Goal: Information Seeking & Learning: Learn about a topic

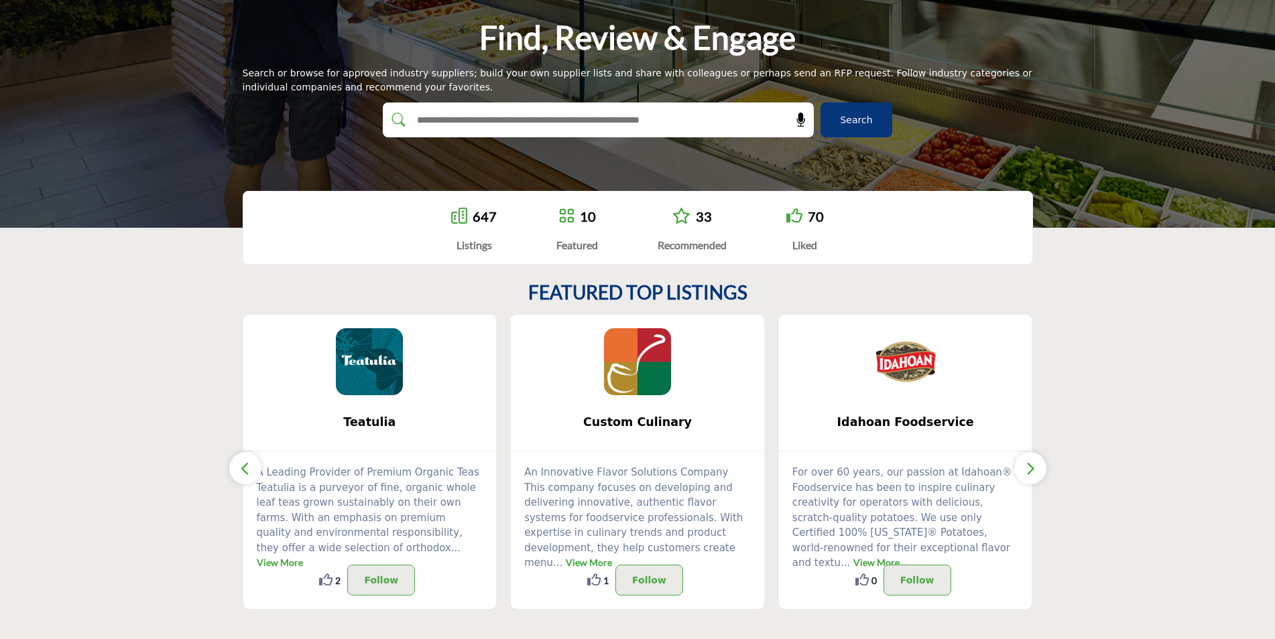
scroll to position [151, 0]
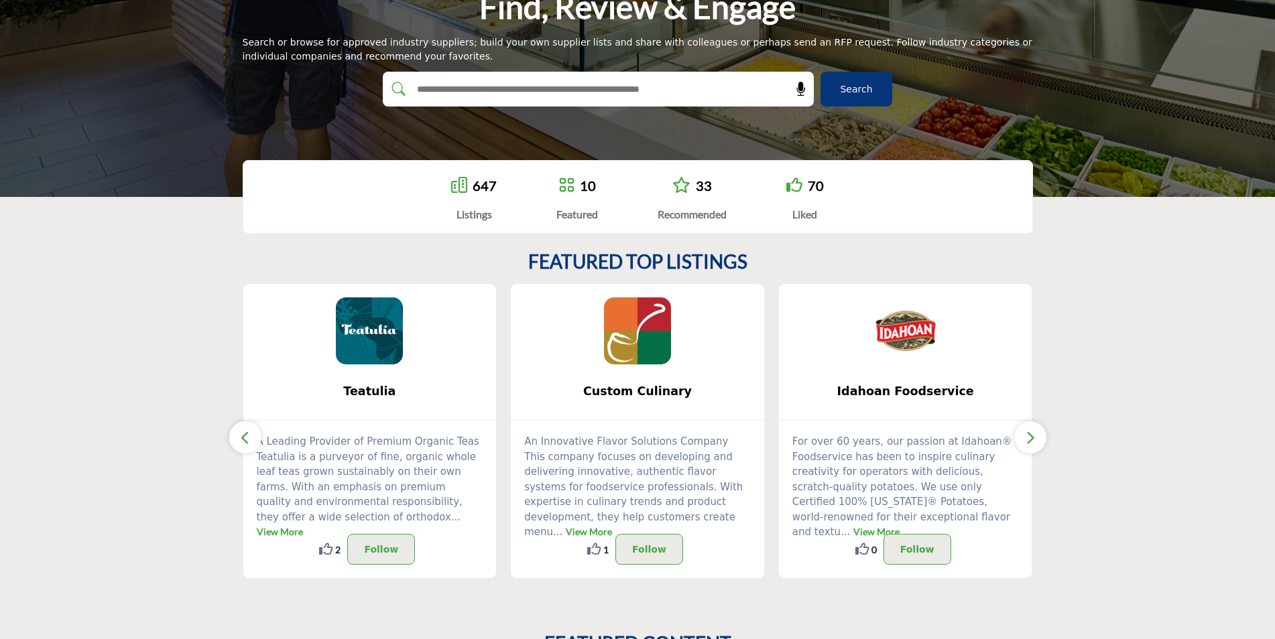
click at [147, 314] on section "FEATURED TOP LISTINGS Teatulia ... View More 2 2 ..." at bounding box center [637, 415] width 1275 height 382
click at [643, 341] on img at bounding box center [637, 331] width 67 height 67
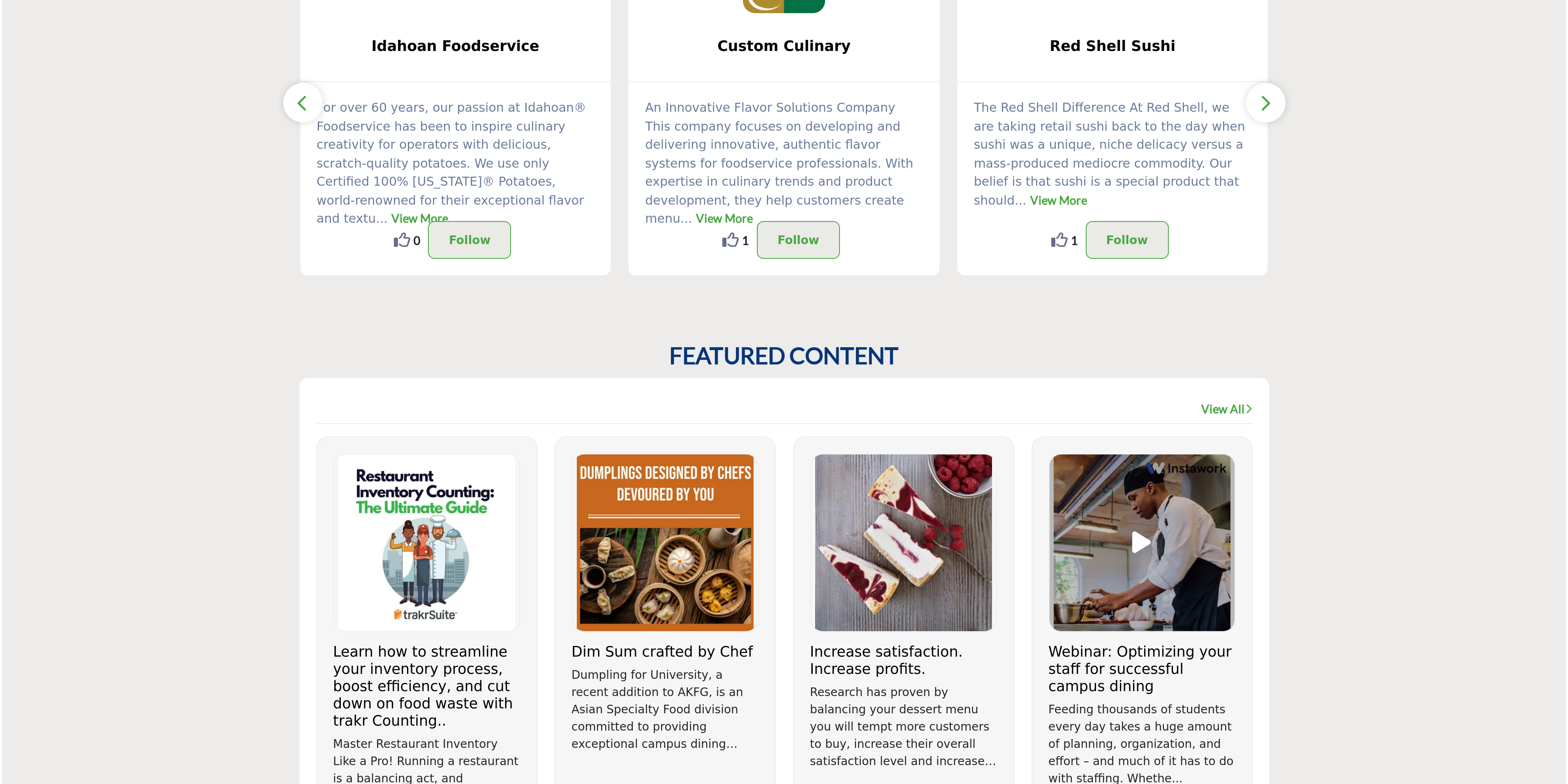
scroll to position [452, 0]
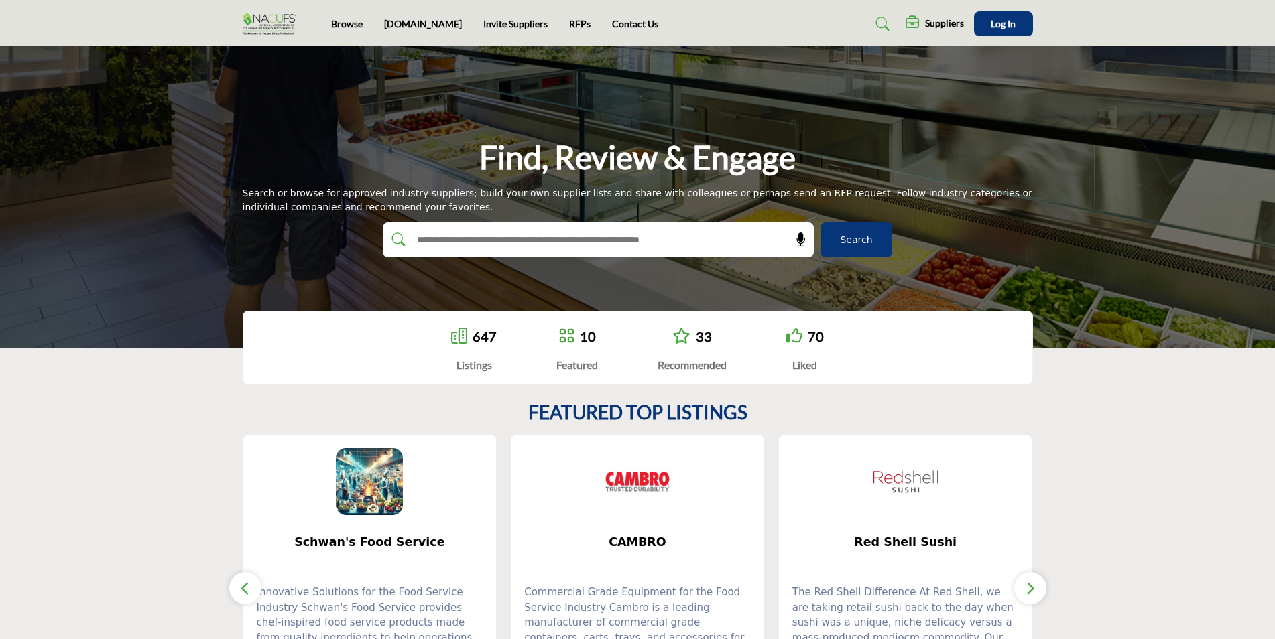
click at [1138, 476] on section "FEATURED TOP LISTINGS Schwan's Food Service ... 0 0" at bounding box center [637, 566] width 1275 height 382
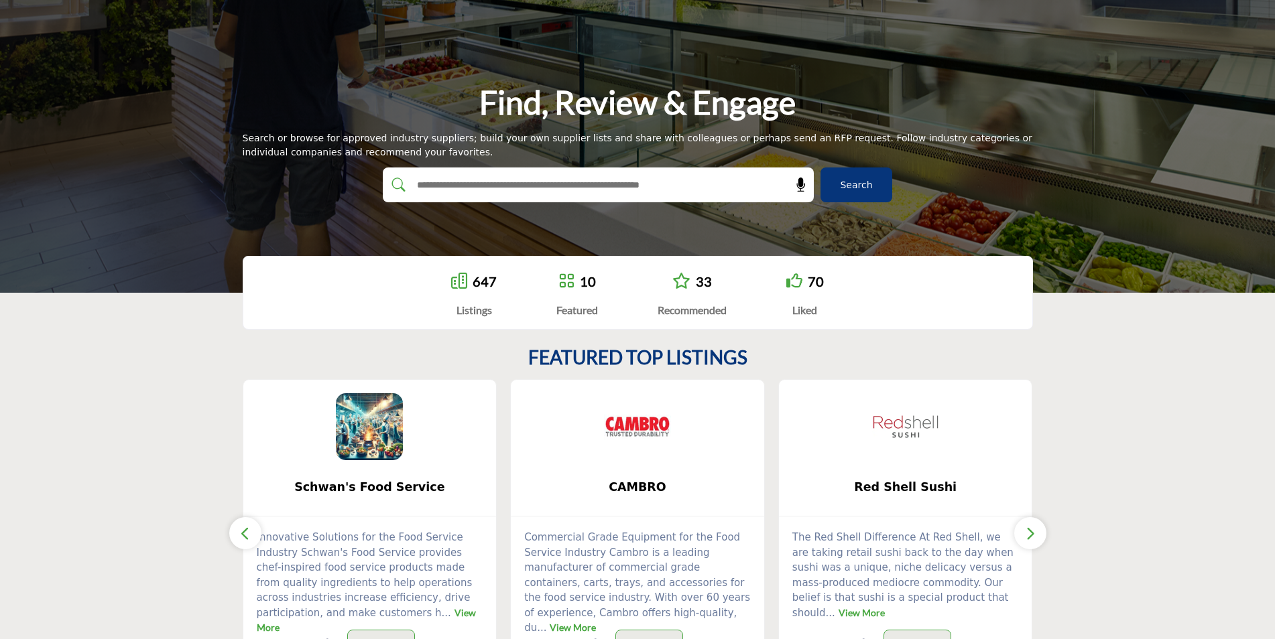
scroll to position [134, 0]
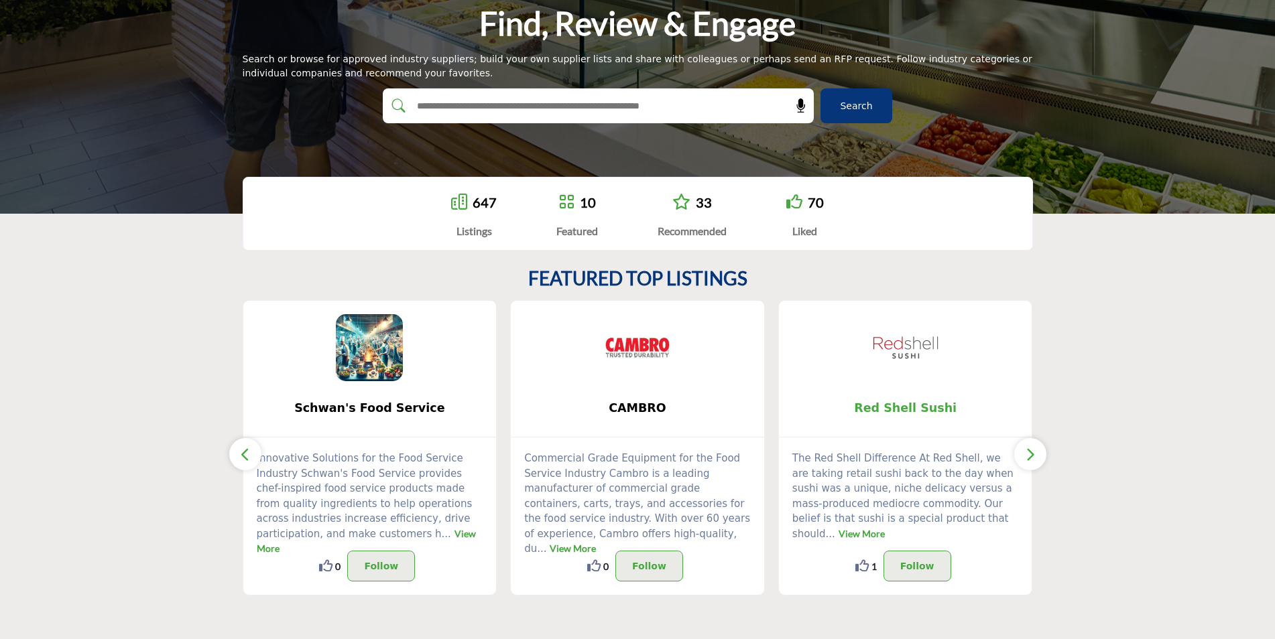
click at [900, 400] on span "Red Shell Sushi" at bounding box center [905, 408] width 213 height 17
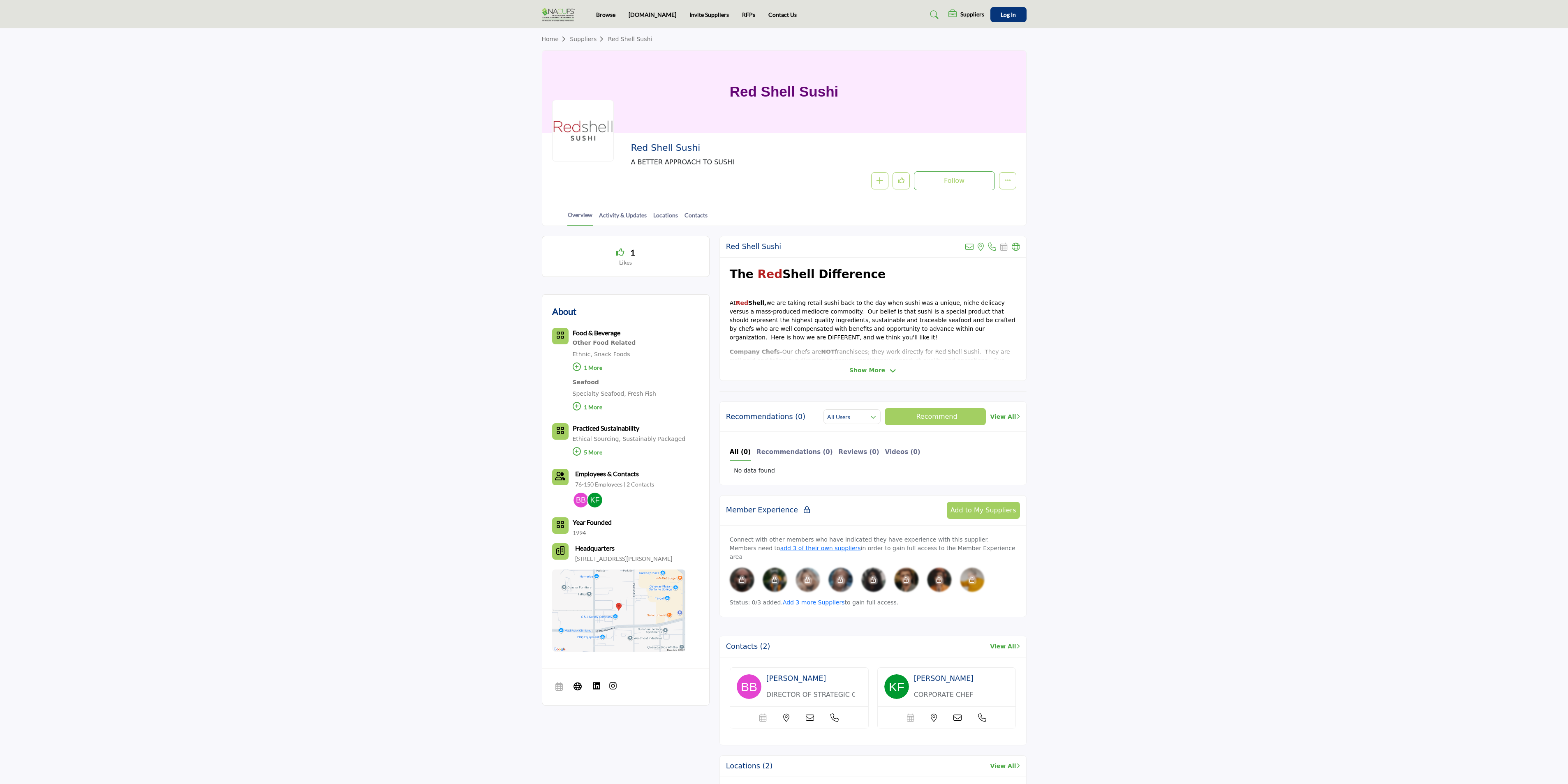
drag, startPoint x: 761, startPoint y: 1, endPoint x: 1042, endPoint y: 332, distance: 434.2
click at [786, 310] on section "1 Likes About Food & Beverage Ethnic, ," at bounding box center [784, 582] width 1568 height 712
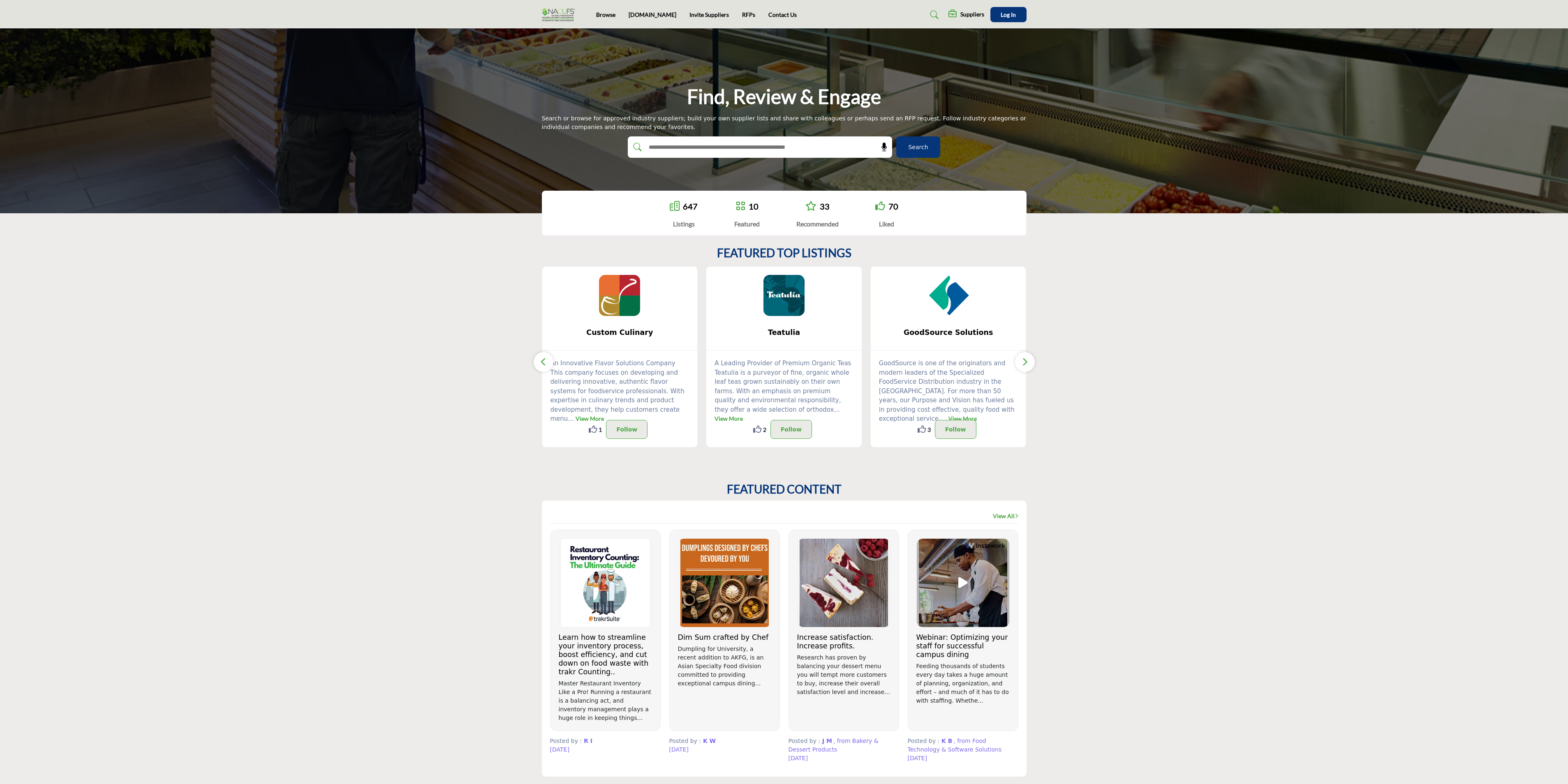
scroll to position [80, 0]
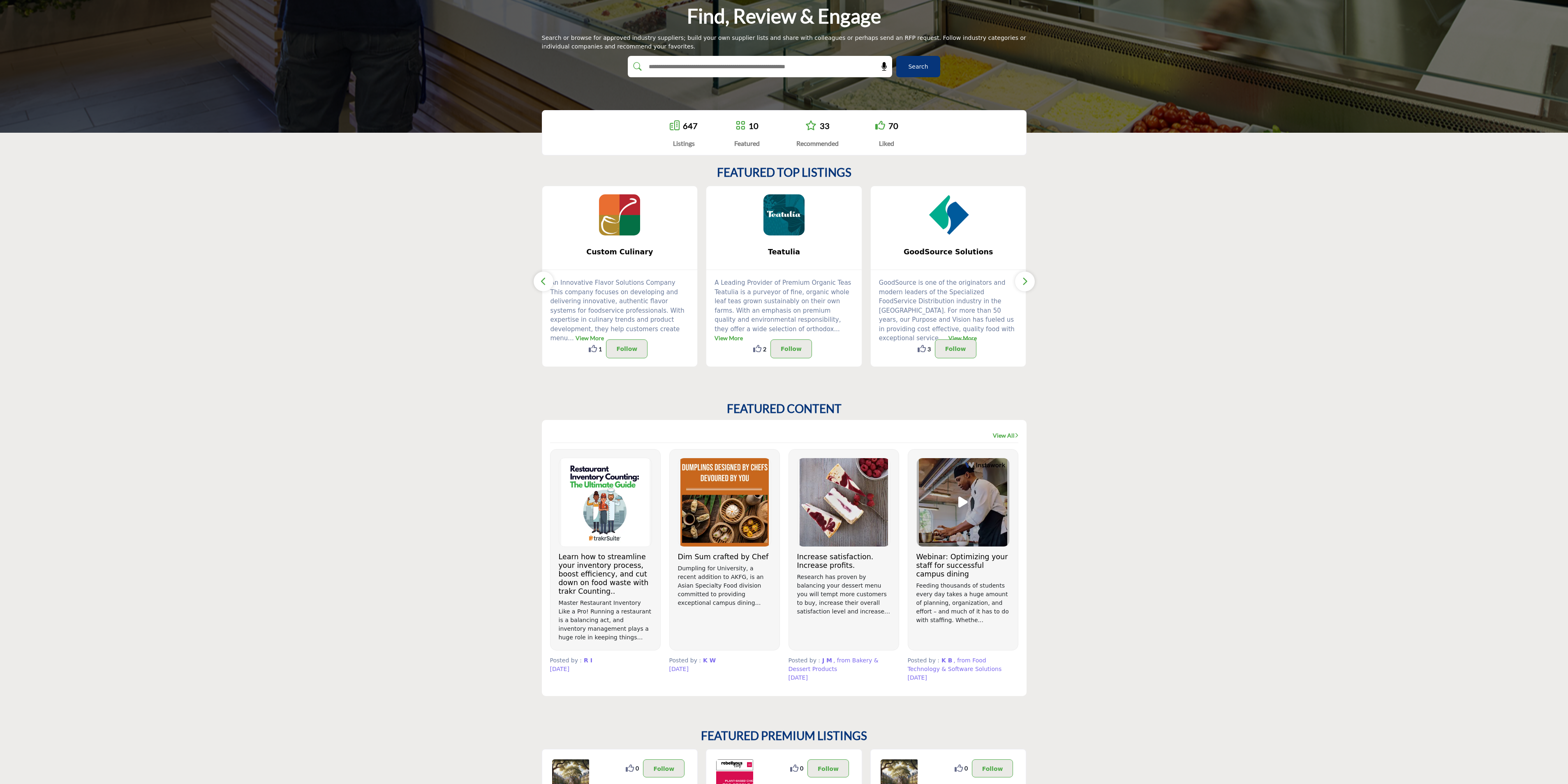
click at [1022, 282] on icon "button" at bounding box center [1025, 281] width 7 height 10
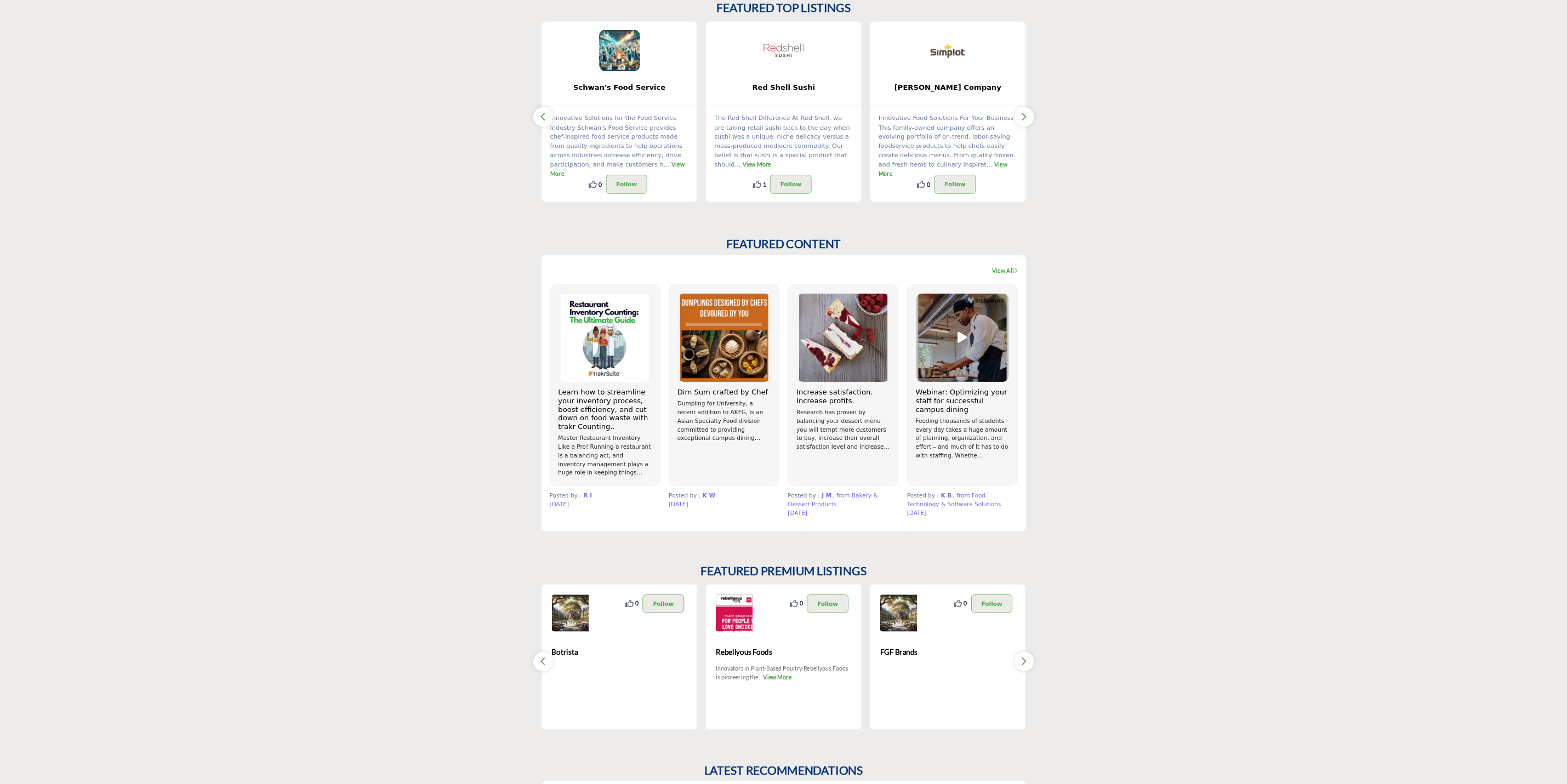
scroll to position [326, 0]
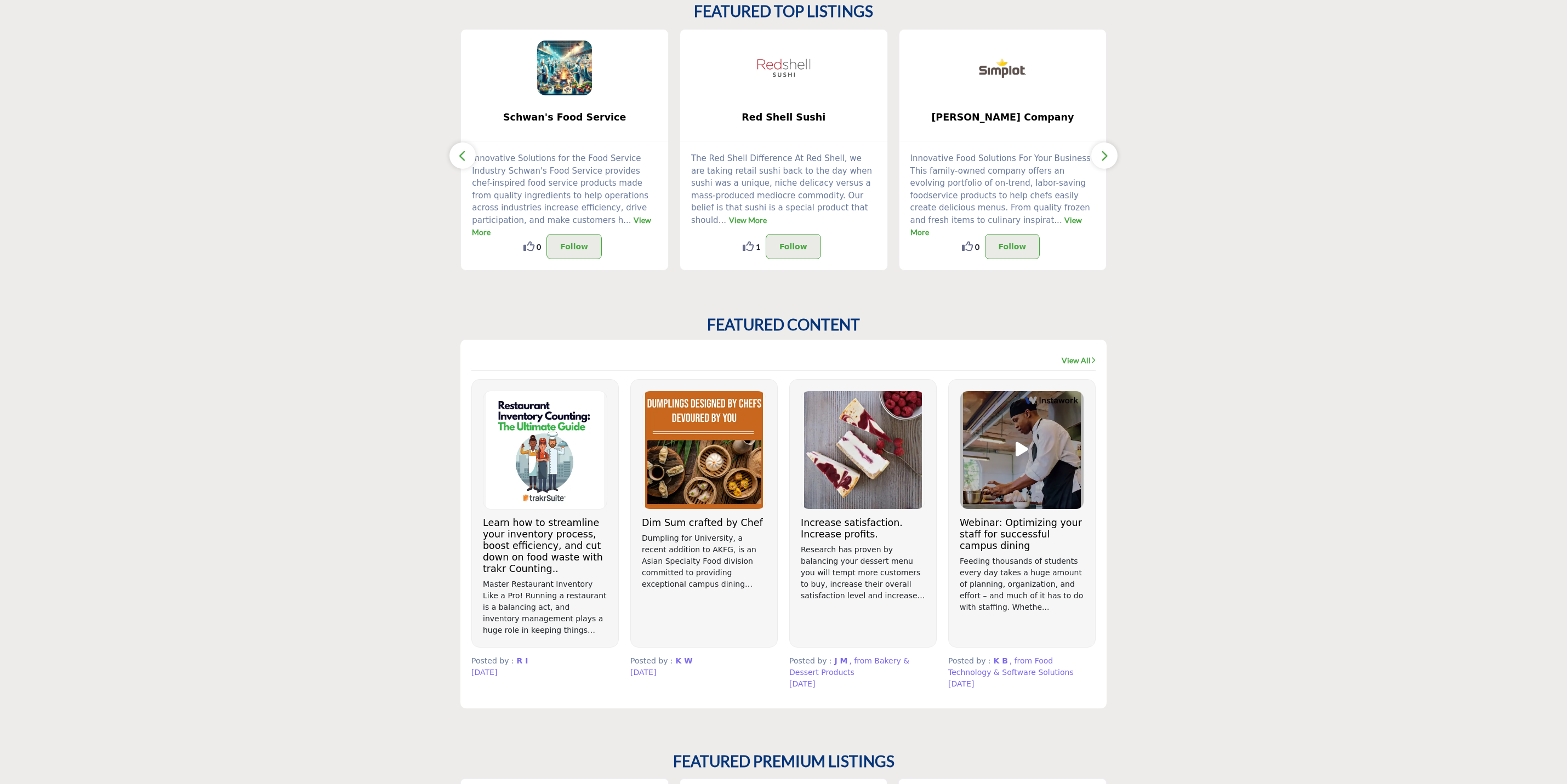
click at [459, 160] on icon "button" at bounding box center [462, 155] width 9 height 14
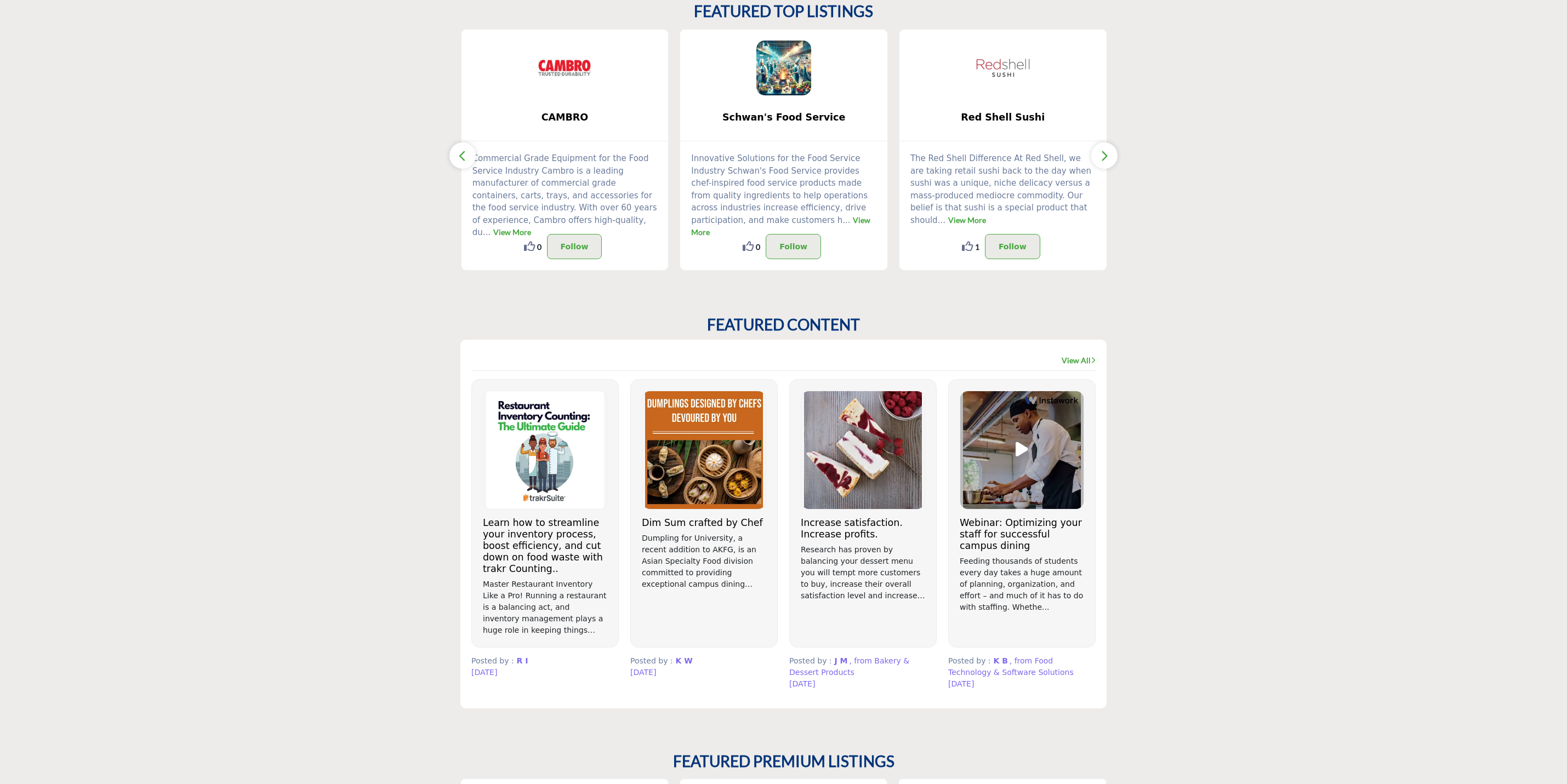
click at [459, 160] on icon "button" at bounding box center [462, 155] width 9 height 14
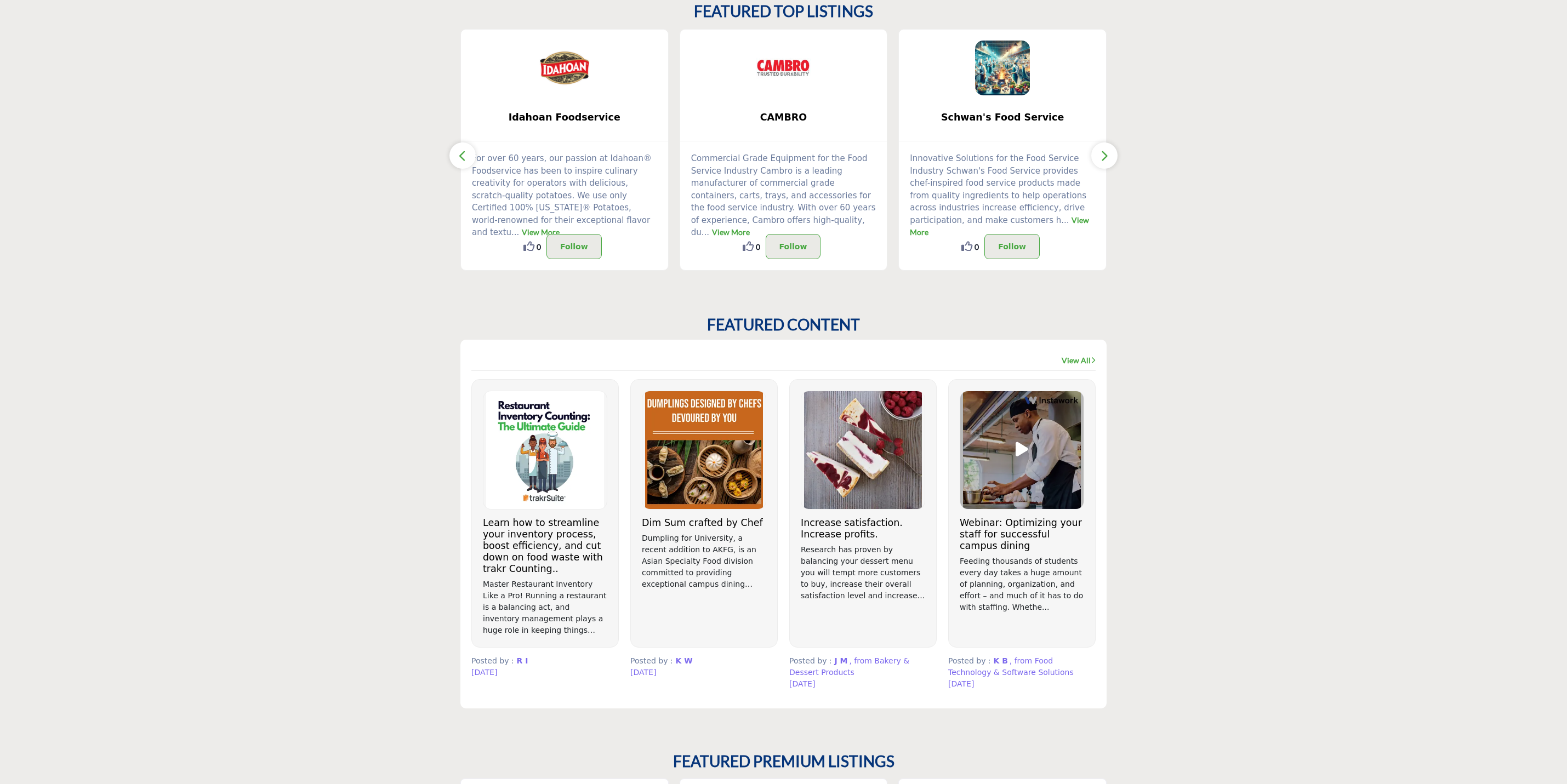
click at [459, 160] on icon "button" at bounding box center [462, 155] width 9 height 14
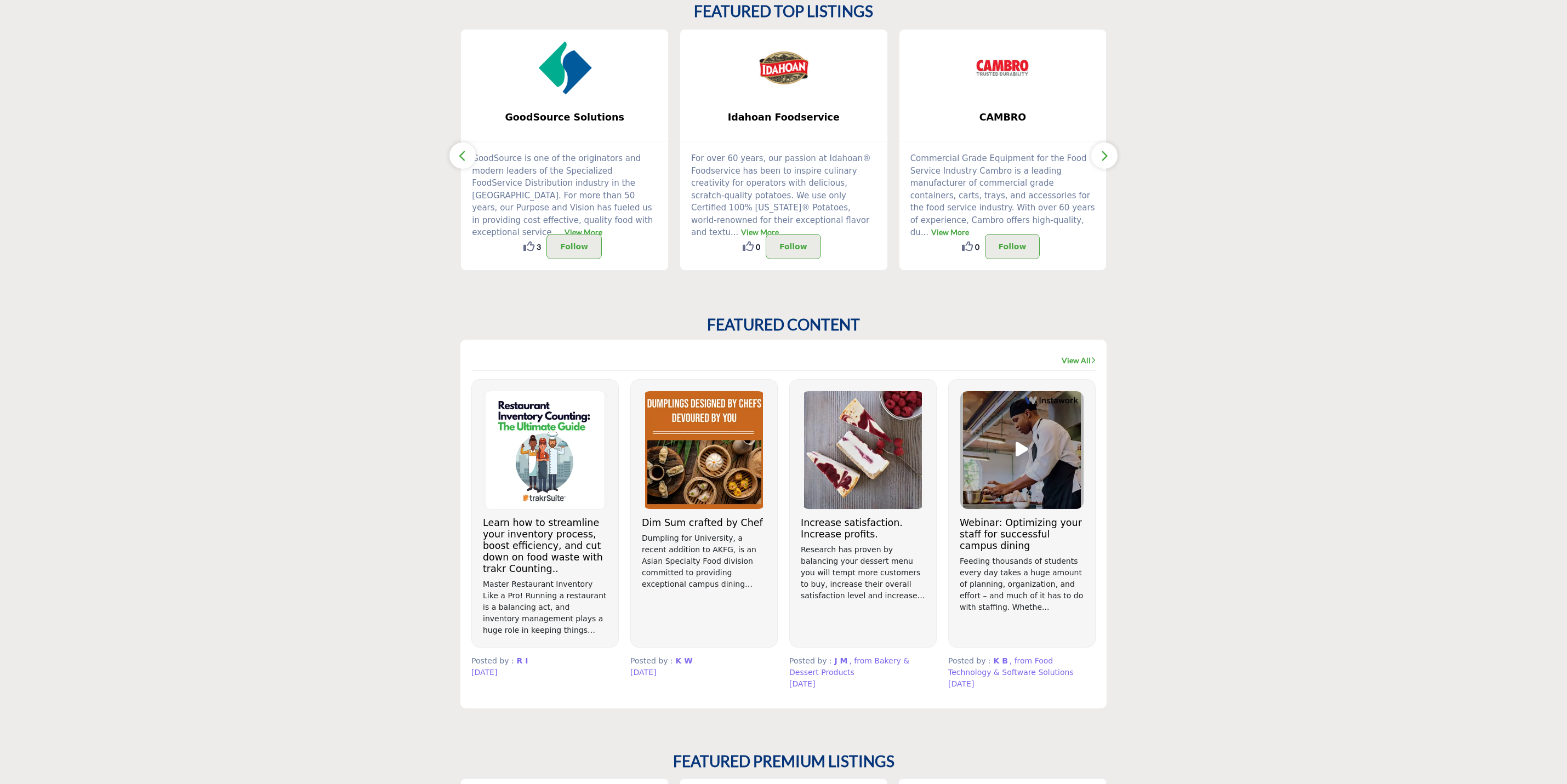
click at [459, 160] on icon "button" at bounding box center [462, 155] width 9 height 14
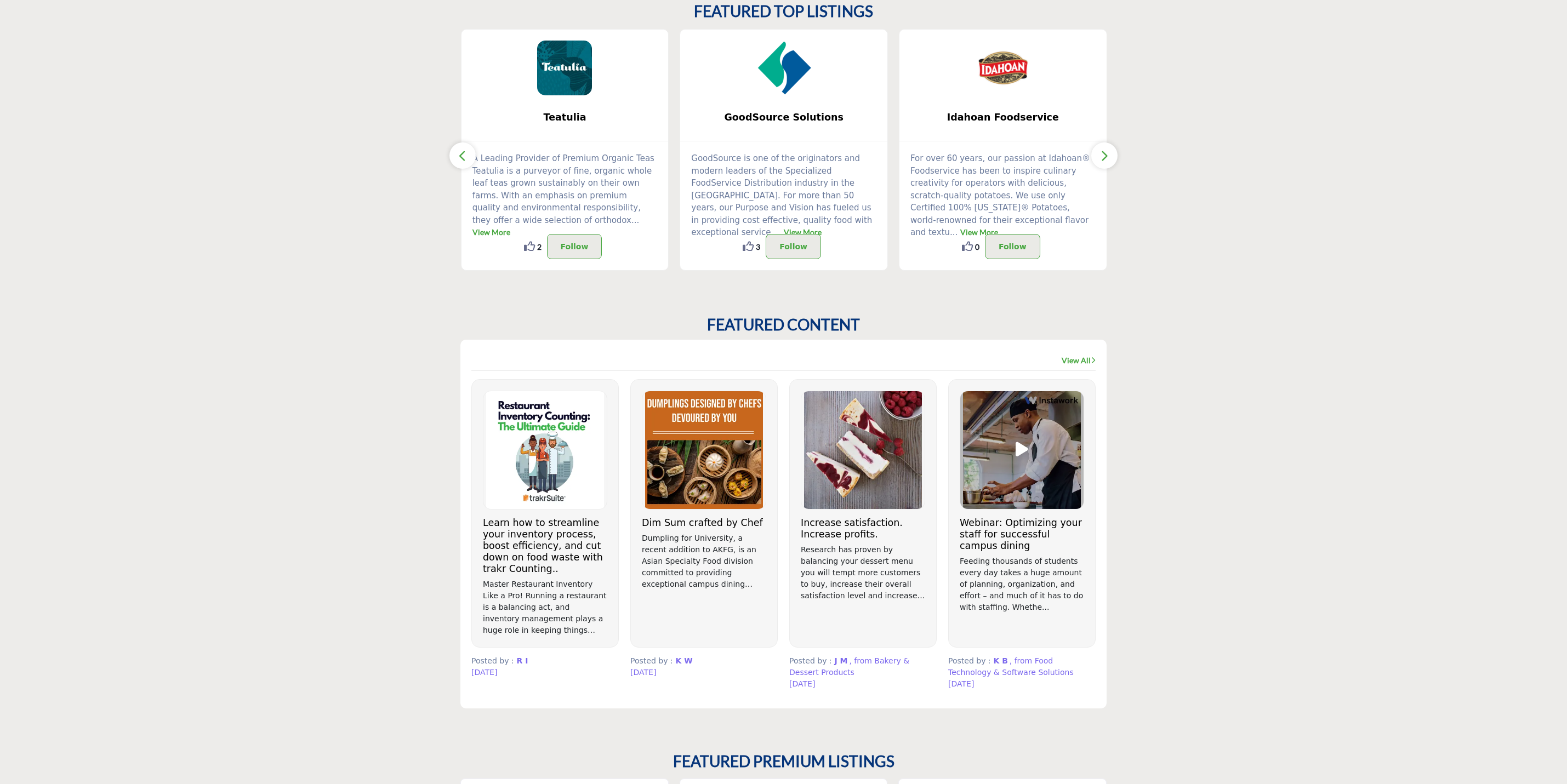
click at [782, 97] on div "GoodSource Solutions" at bounding box center [784, 85] width 207 height 112
click at [780, 120] on span "GoodSource Solutions" at bounding box center [784, 117] width 174 height 14
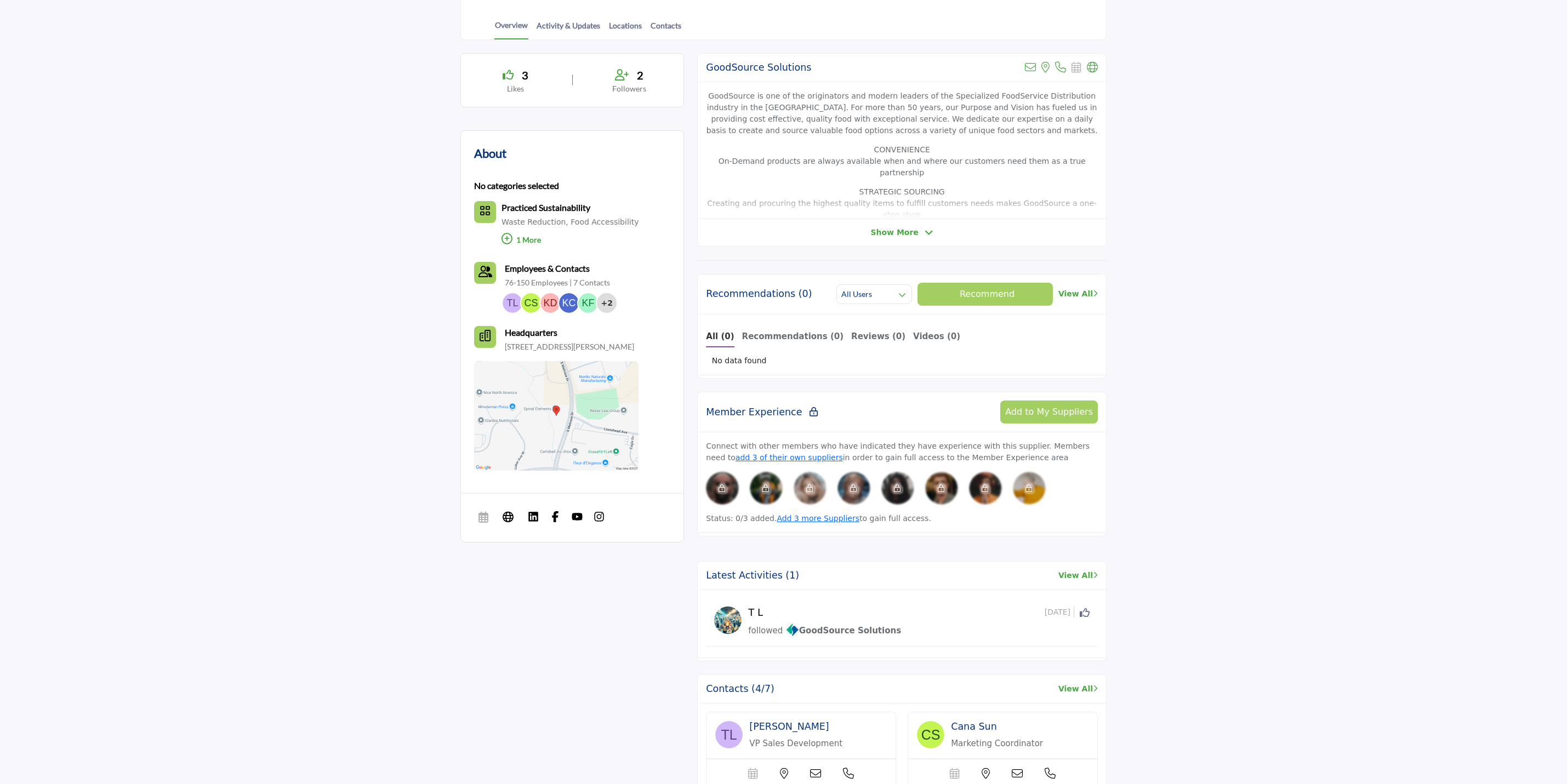
scroll to position [247, 0]
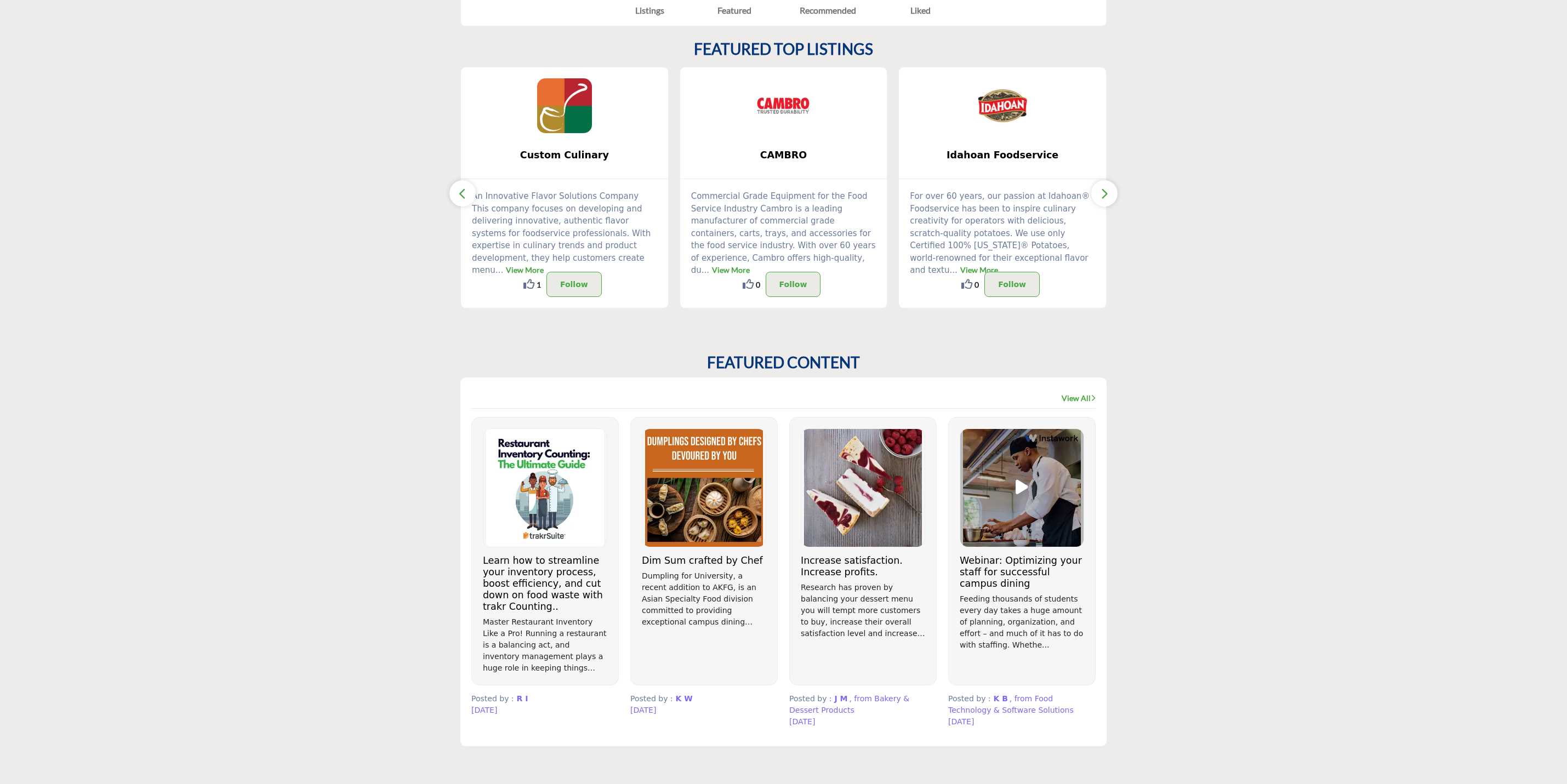
scroll to position [247, 0]
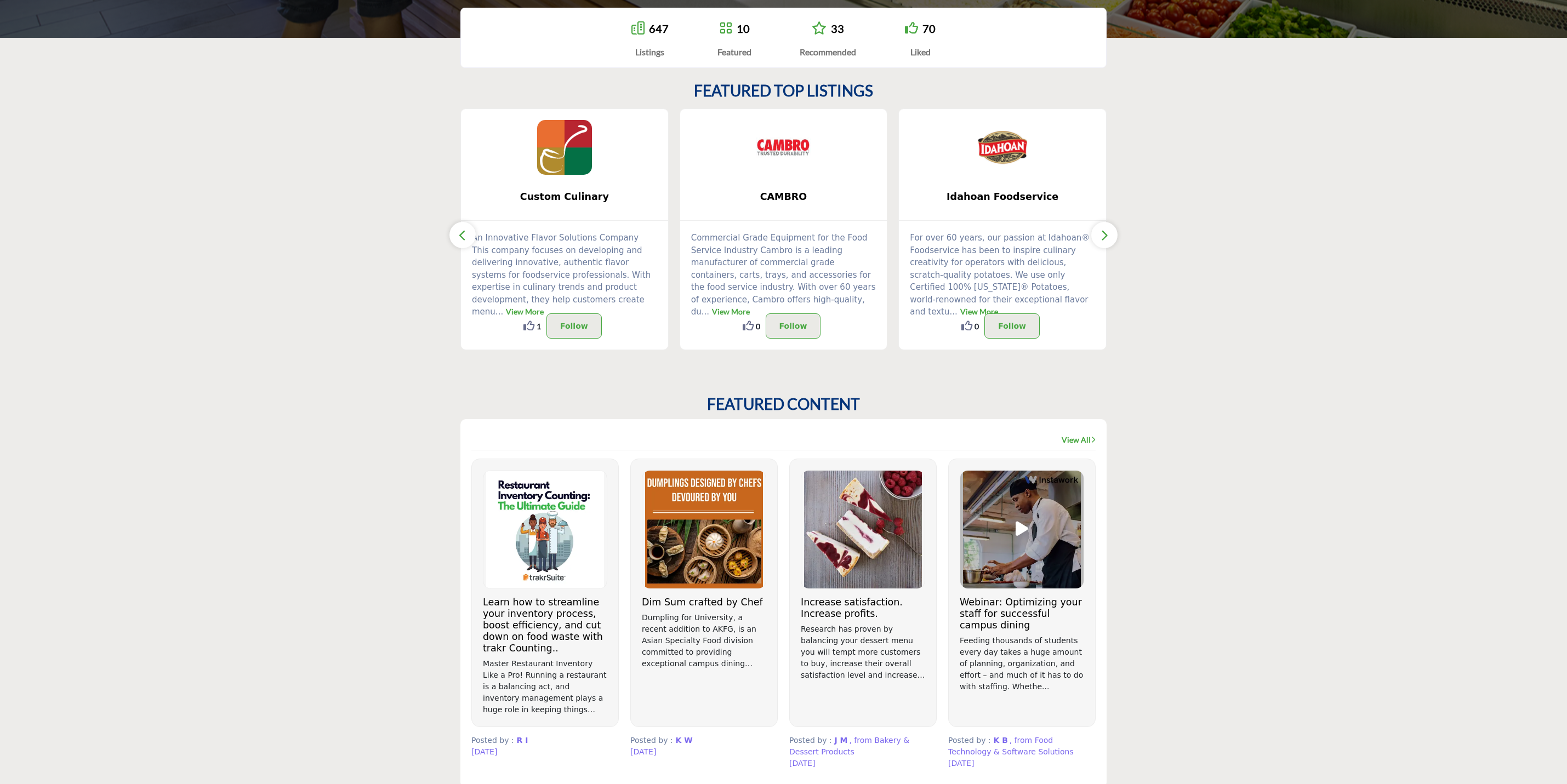
click at [566, 164] on img at bounding box center [564, 147] width 55 height 55
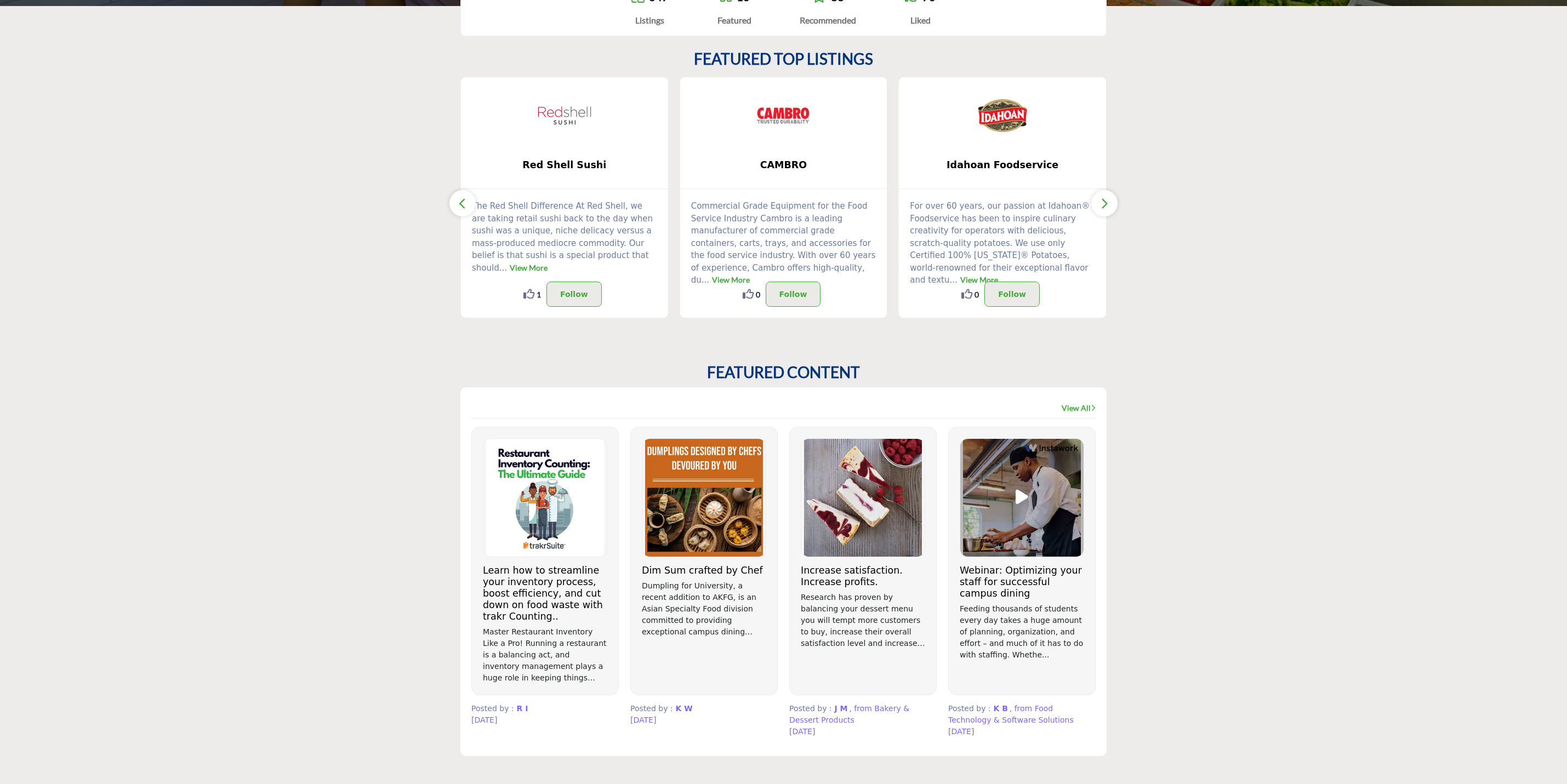
scroll to position [329, 0]
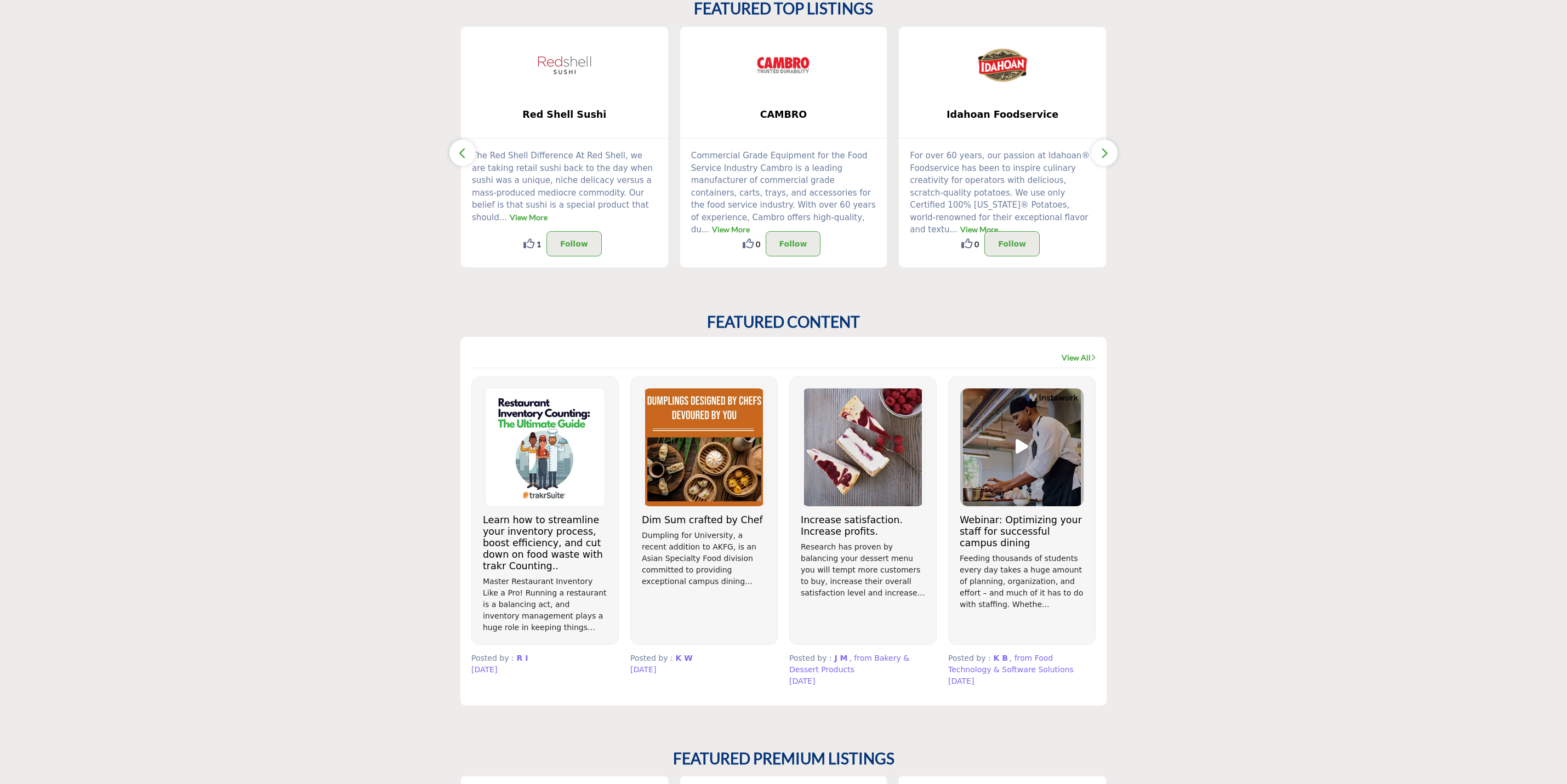
click at [1070, 358] on link "View All" at bounding box center [1079, 357] width 34 height 11
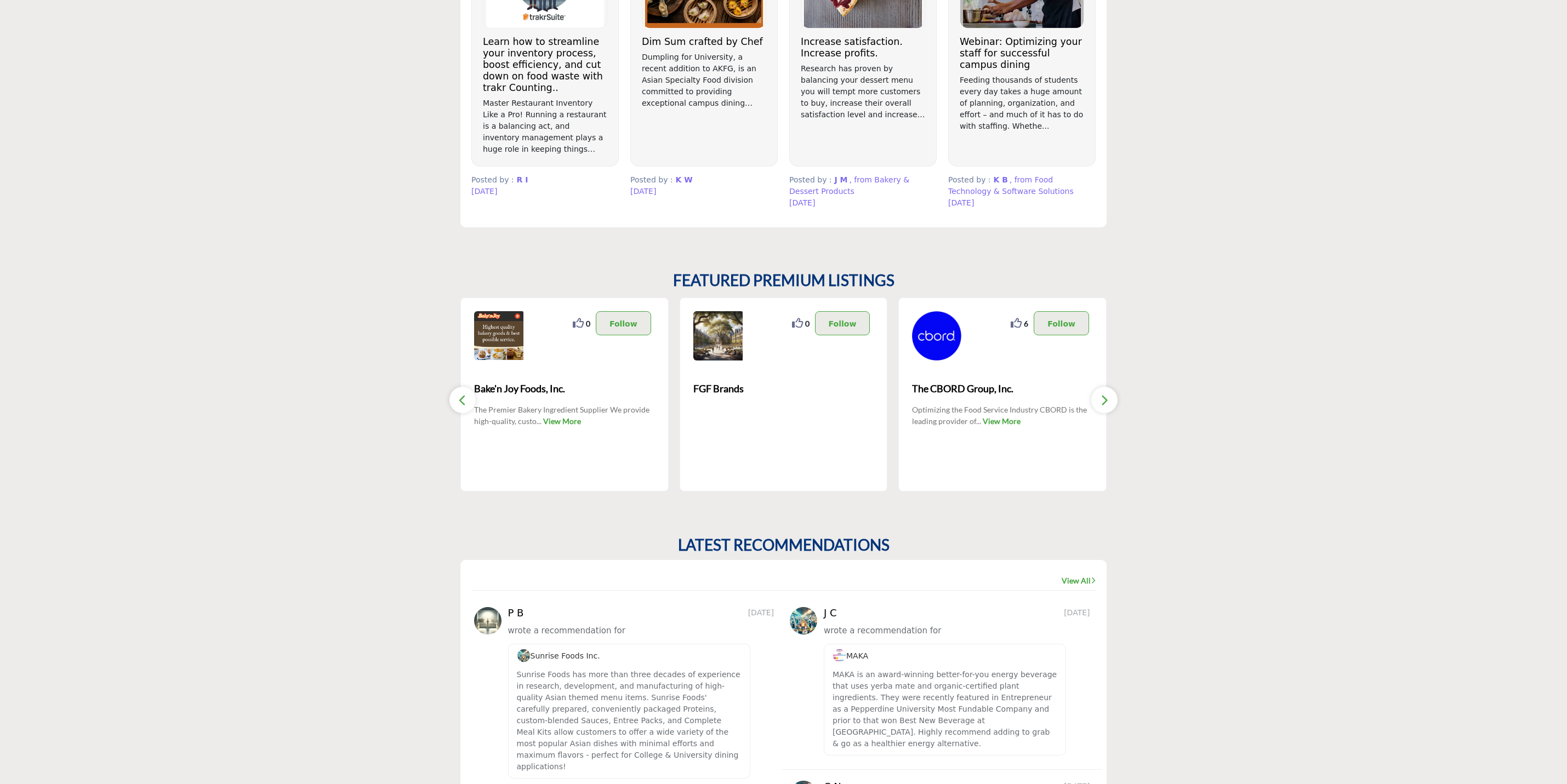
scroll to position [493, 0]
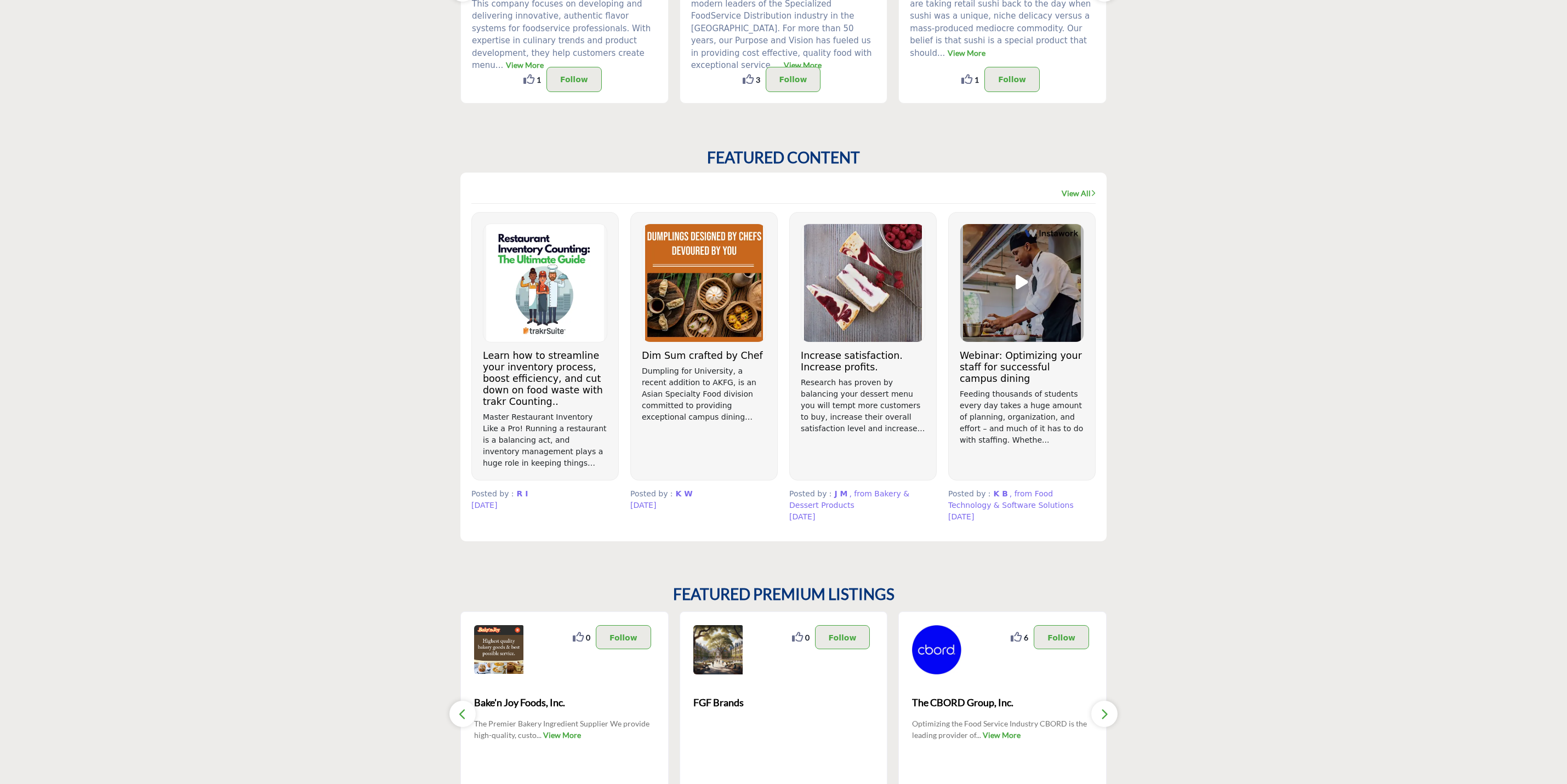
click at [716, 379] on p "Dumpling for University, a recent addition to AKFG, is an Asian Specialty Food …" at bounding box center [704, 394] width 124 height 57
click at [707, 319] on img at bounding box center [704, 283] width 123 height 118
click at [533, 308] on img at bounding box center [545, 283] width 123 height 118
click at [724, 267] on img at bounding box center [704, 283] width 123 height 118
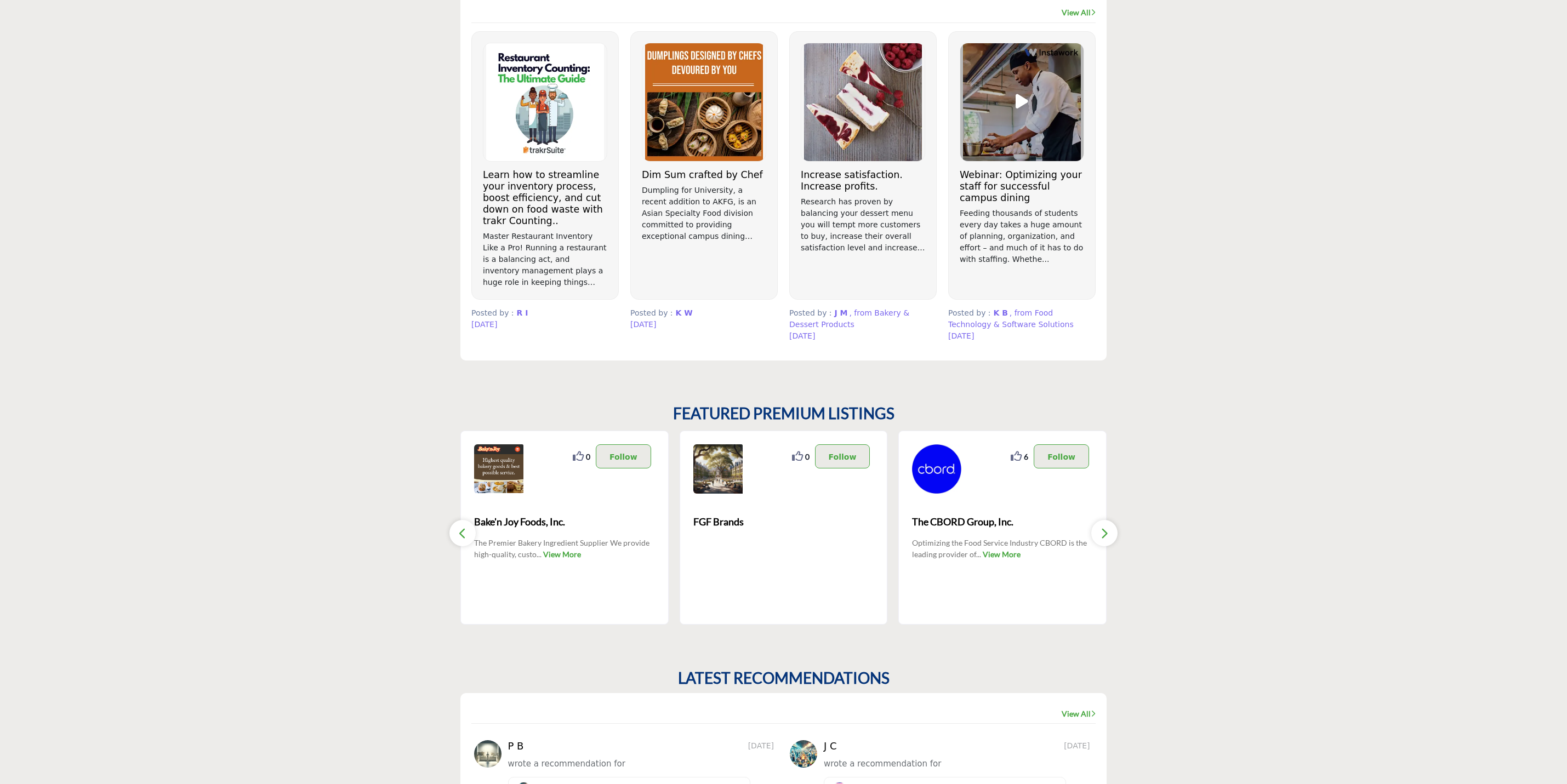
scroll to position [576, 0]
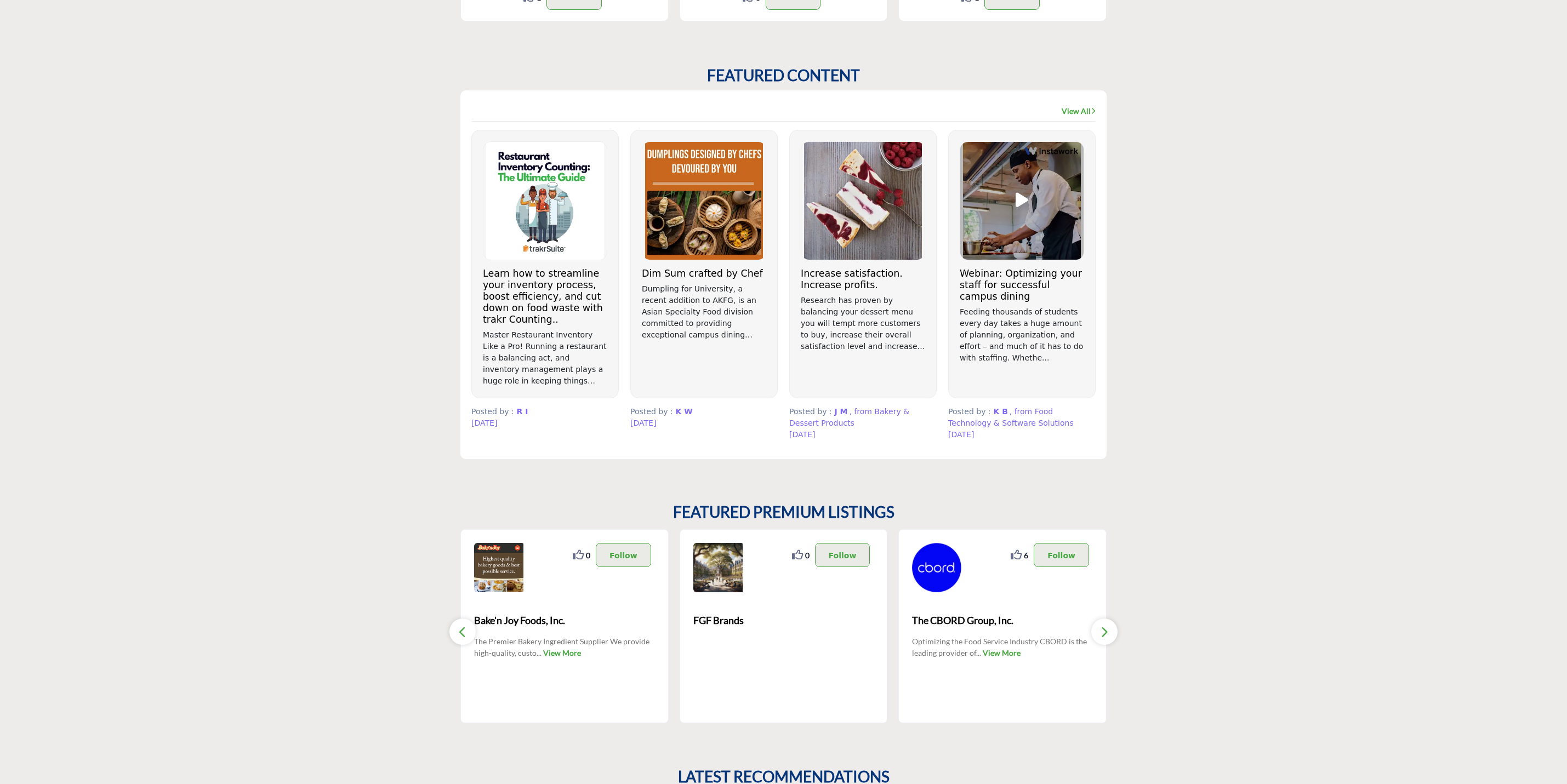
click at [1073, 114] on link "View All" at bounding box center [1079, 110] width 34 height 11
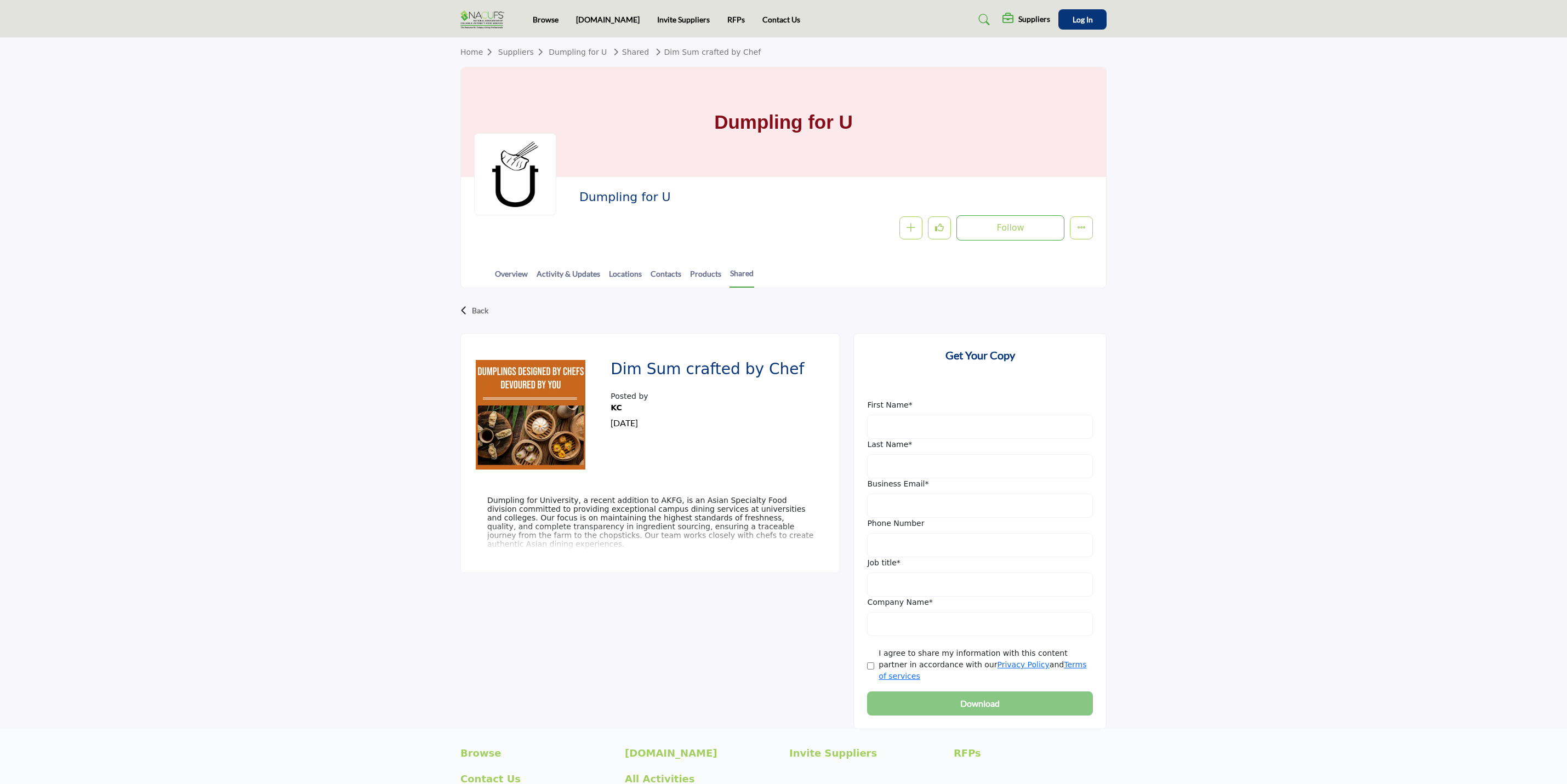
click at [658, 549] on div "Dumpling for University, a recent addition to AKFG, is an Asian Specialty Food …" at bounding box center [650, 523] width 326 height 55
click at [663, 526] on p "Dumpling for University, a recent addition to AKFG, is an Asian Specialty Food …" at bounding box center [650, 522] width 326 height 52
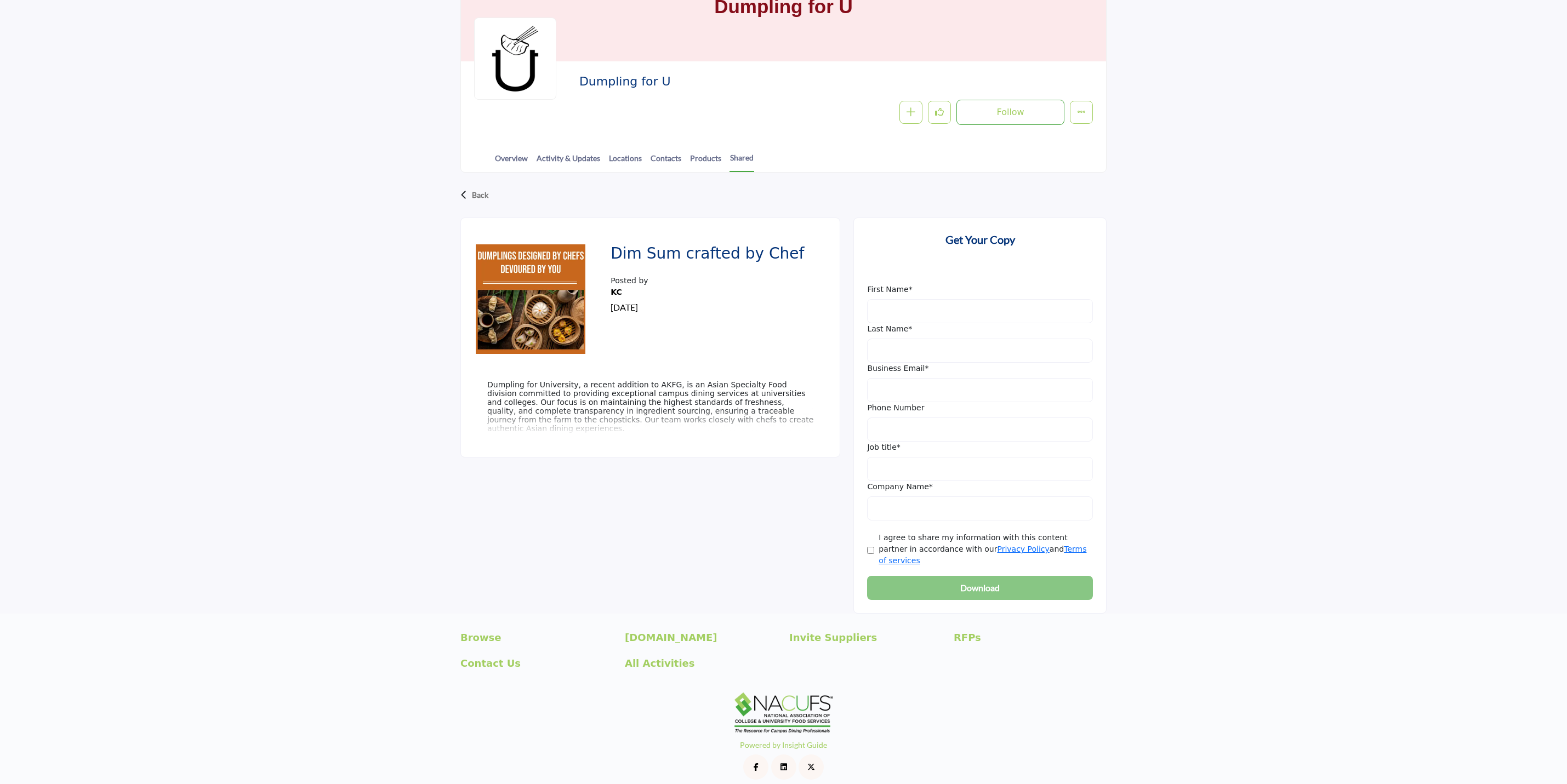
scroll to position [34, 0]
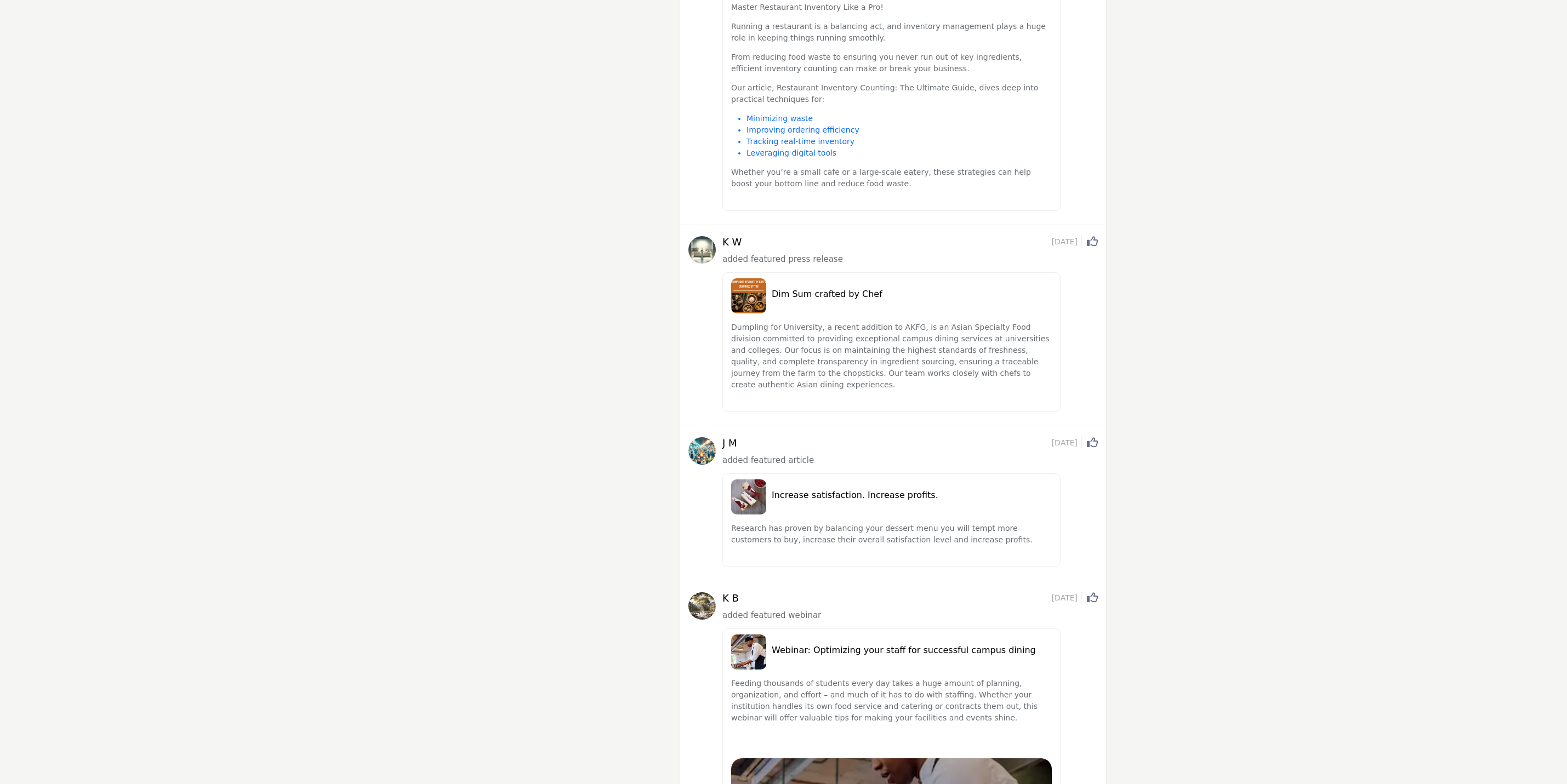
scroll to position [214, 0]
click at [775, 357] on p "Dumpling for University, a recent addition to AKFG, is an Asian Specialty Food …" at bounding box center [891, 359] width 321 height 69
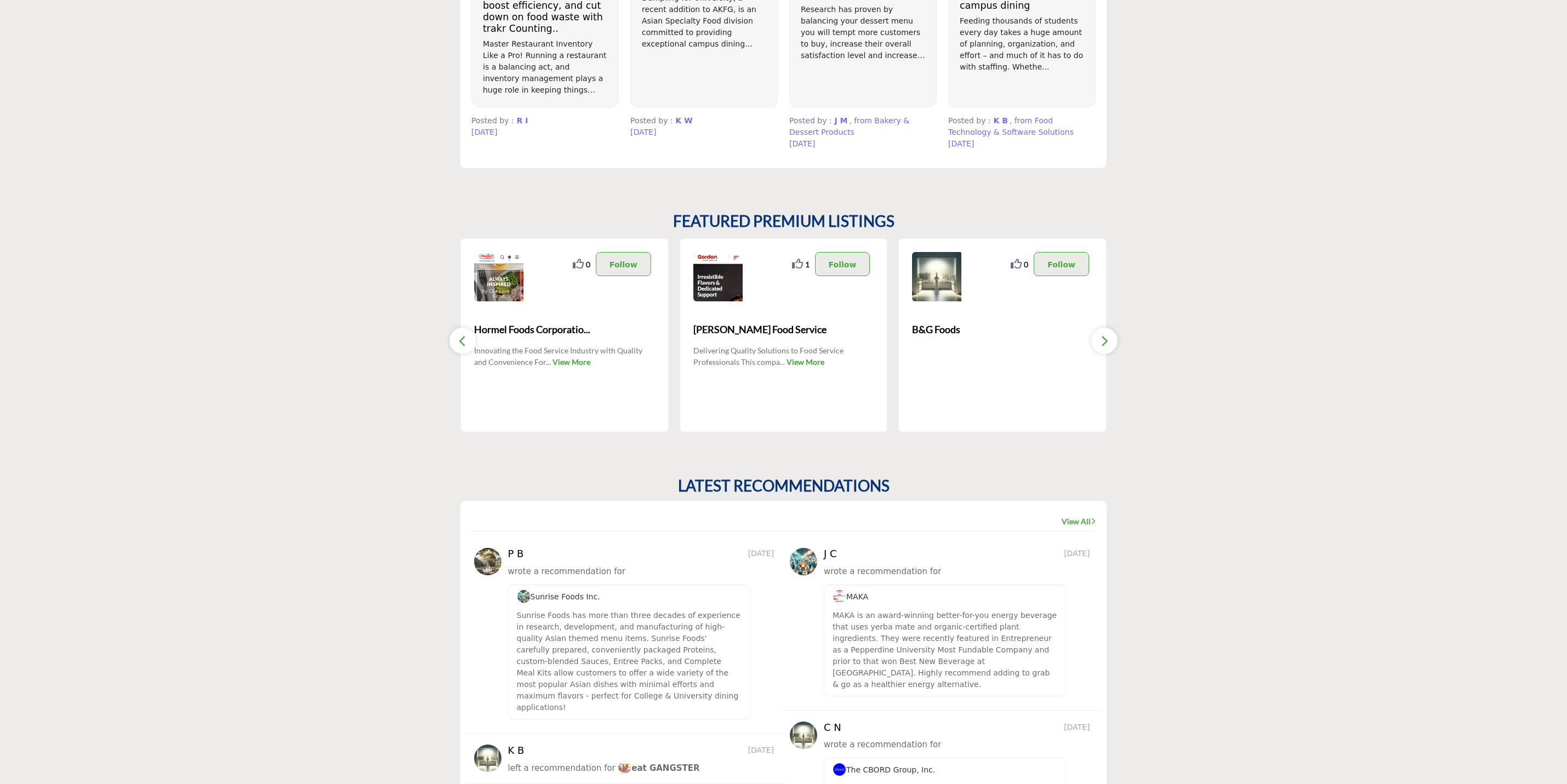
scroll to position [904, 0]
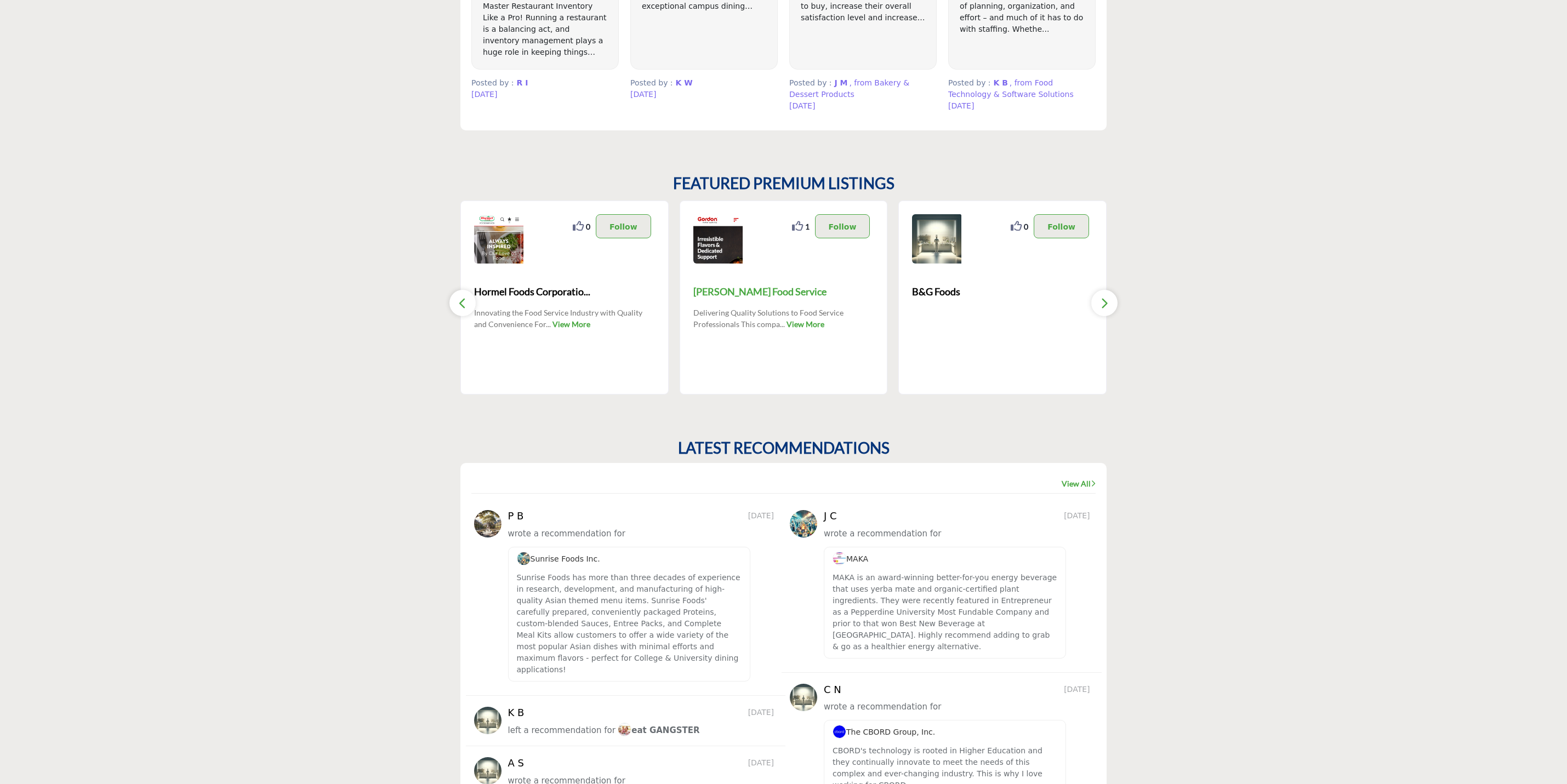
click at [761, 297] on span "[PERSON_NAME] Food Service" at bounding box center [784, 292] width 181 height 15
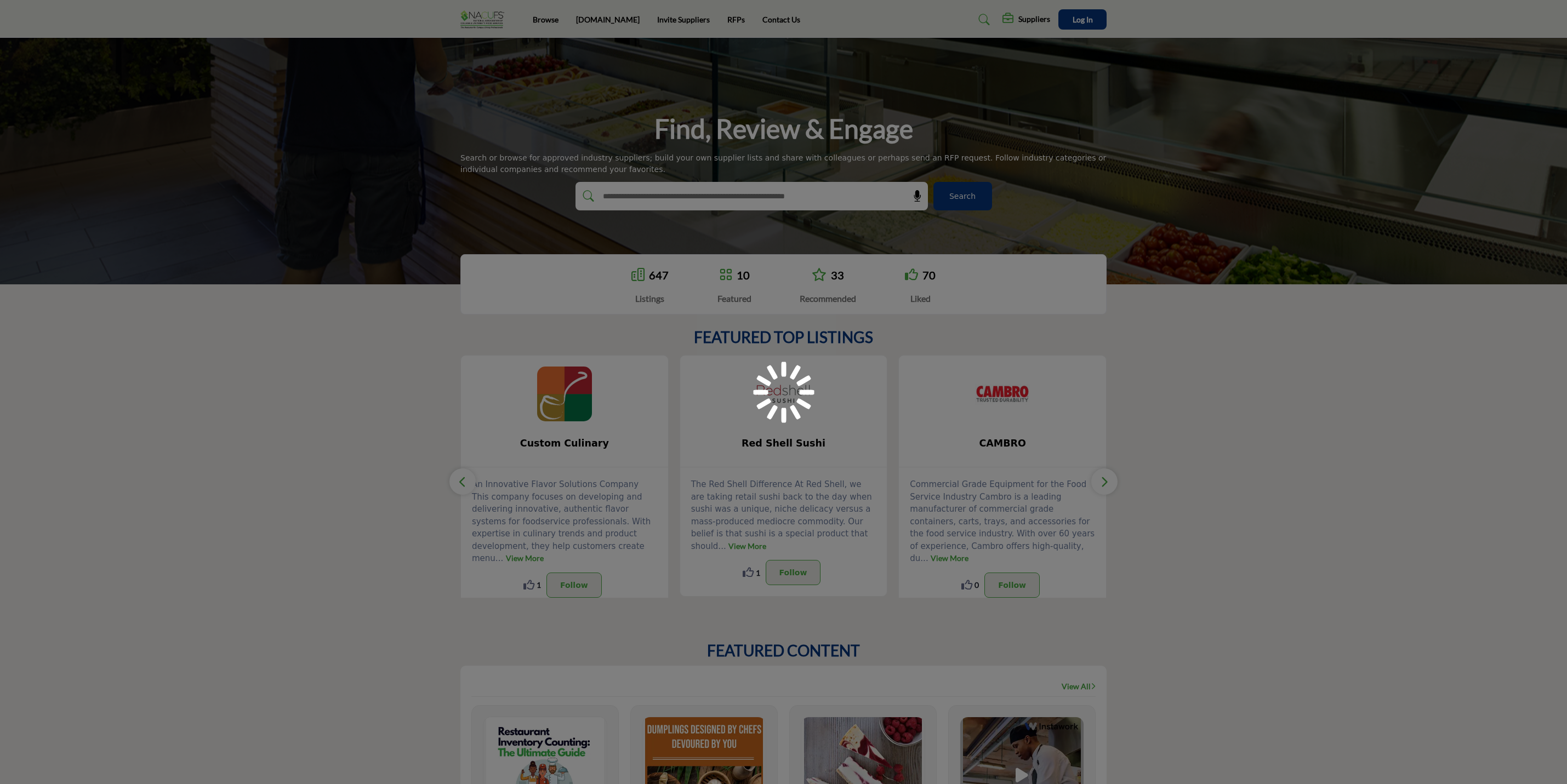
scroll to position [904, 0]
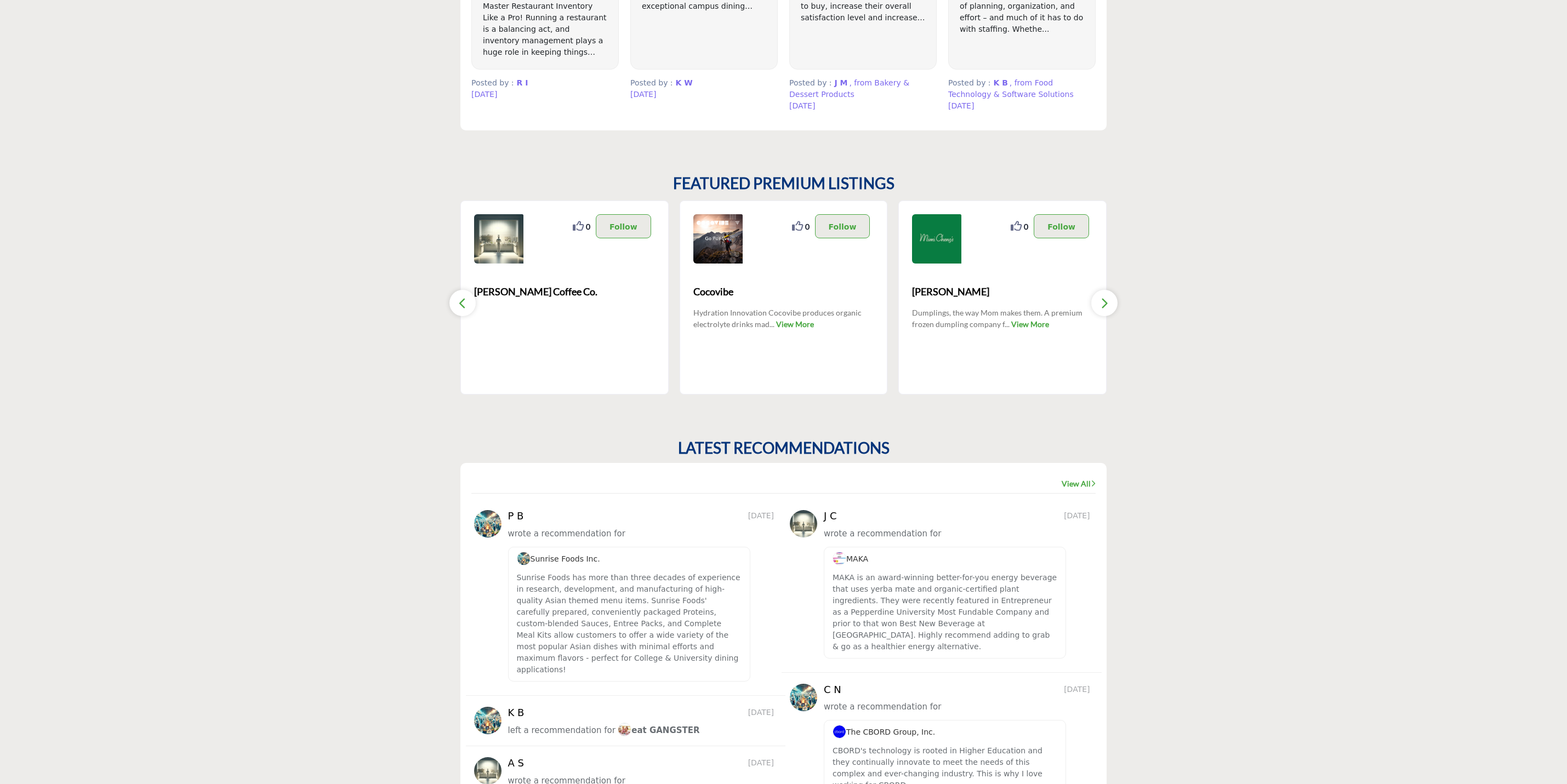
click at [1100, 301] on icon "button" at bounding box center [1104, 303] width 9 height 14
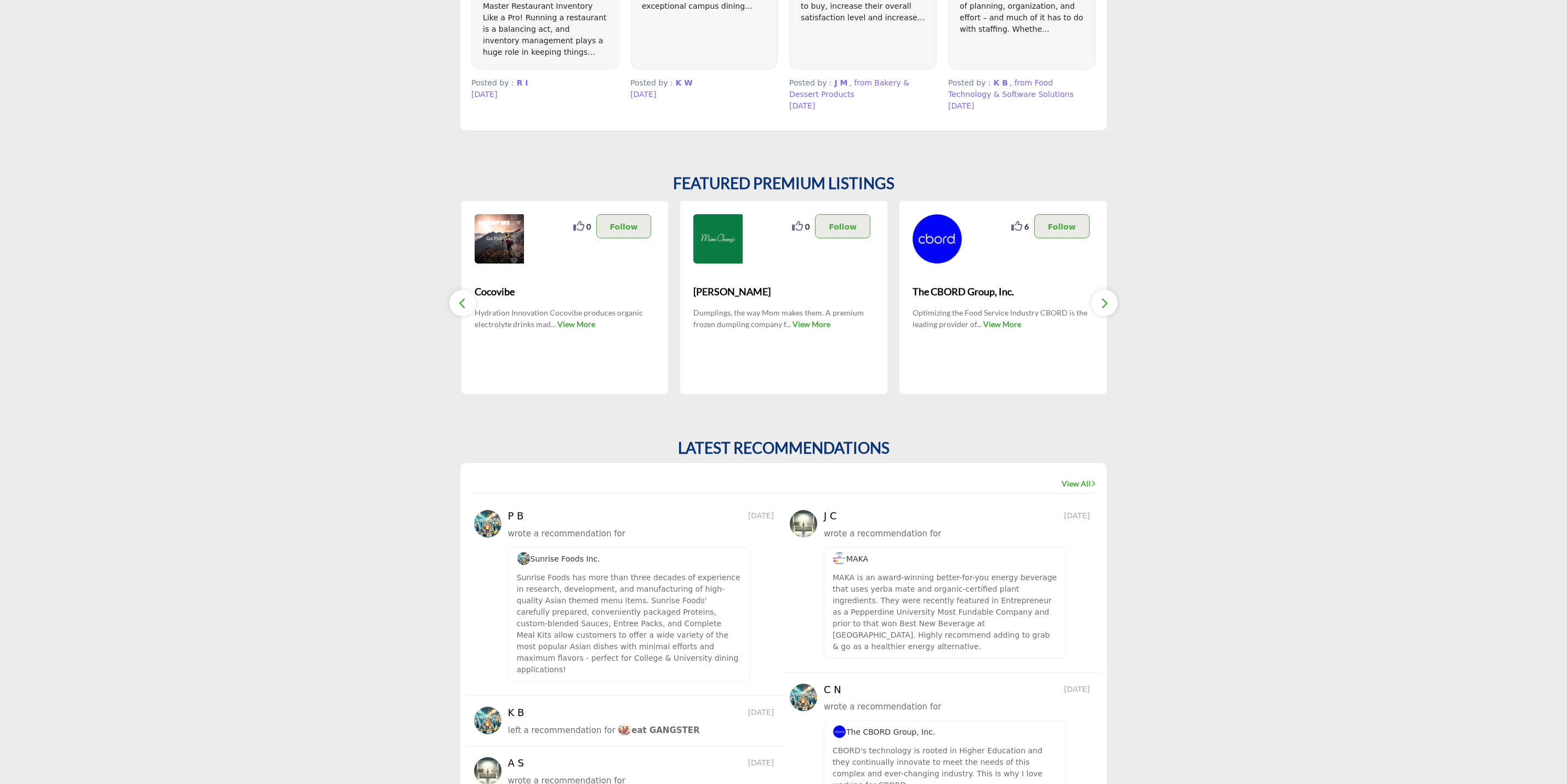
click at [460, 310] on icon "button" at bounding box center [462, 303] width 9 height 14
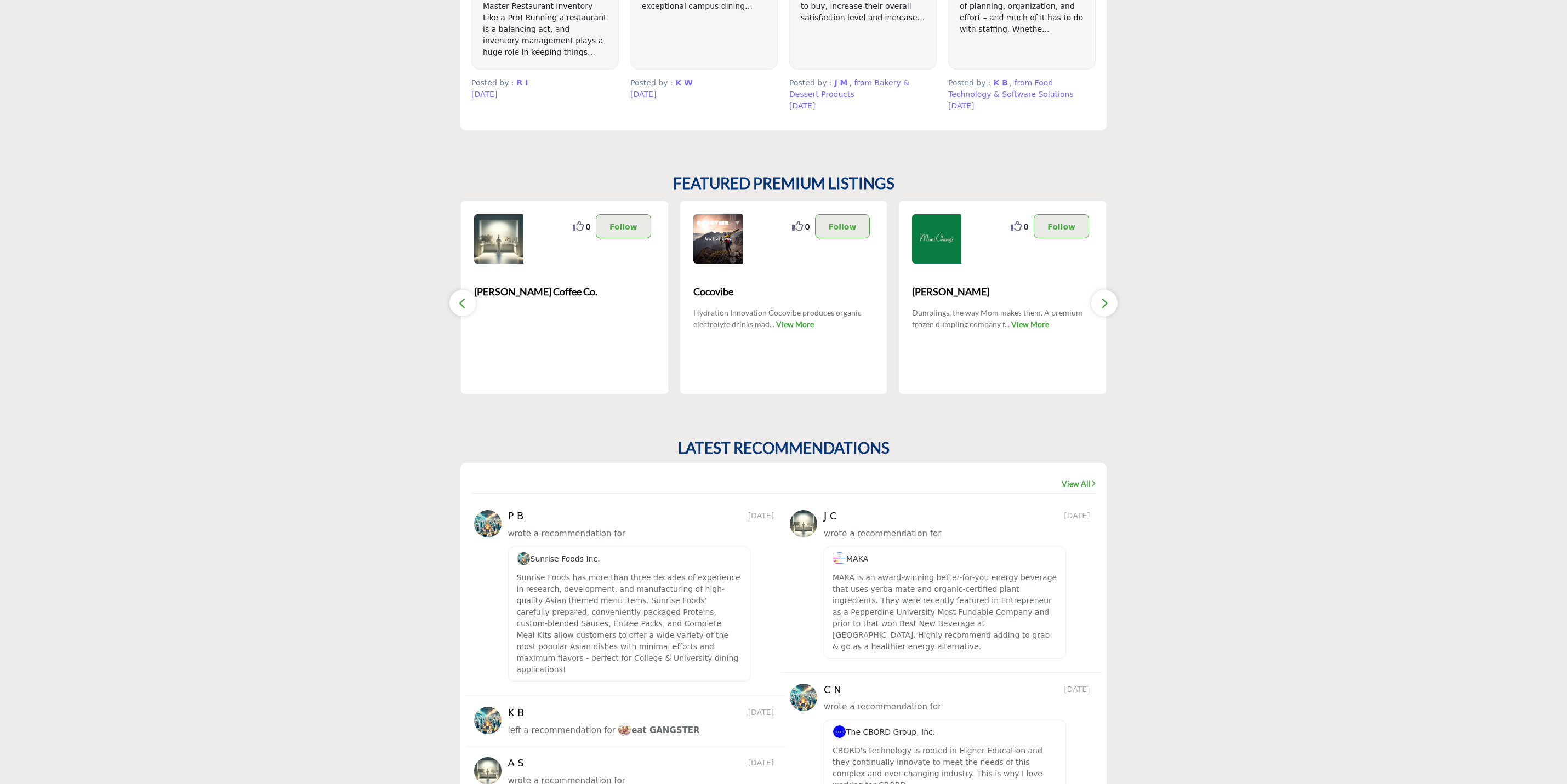
click at [463, 294] on button "button" at bounding box center [463, 303] width 26 height 26
click at [952, 296] on span "Mimi Cheng's" at bounding box center [1002, 292] width 181 height 15
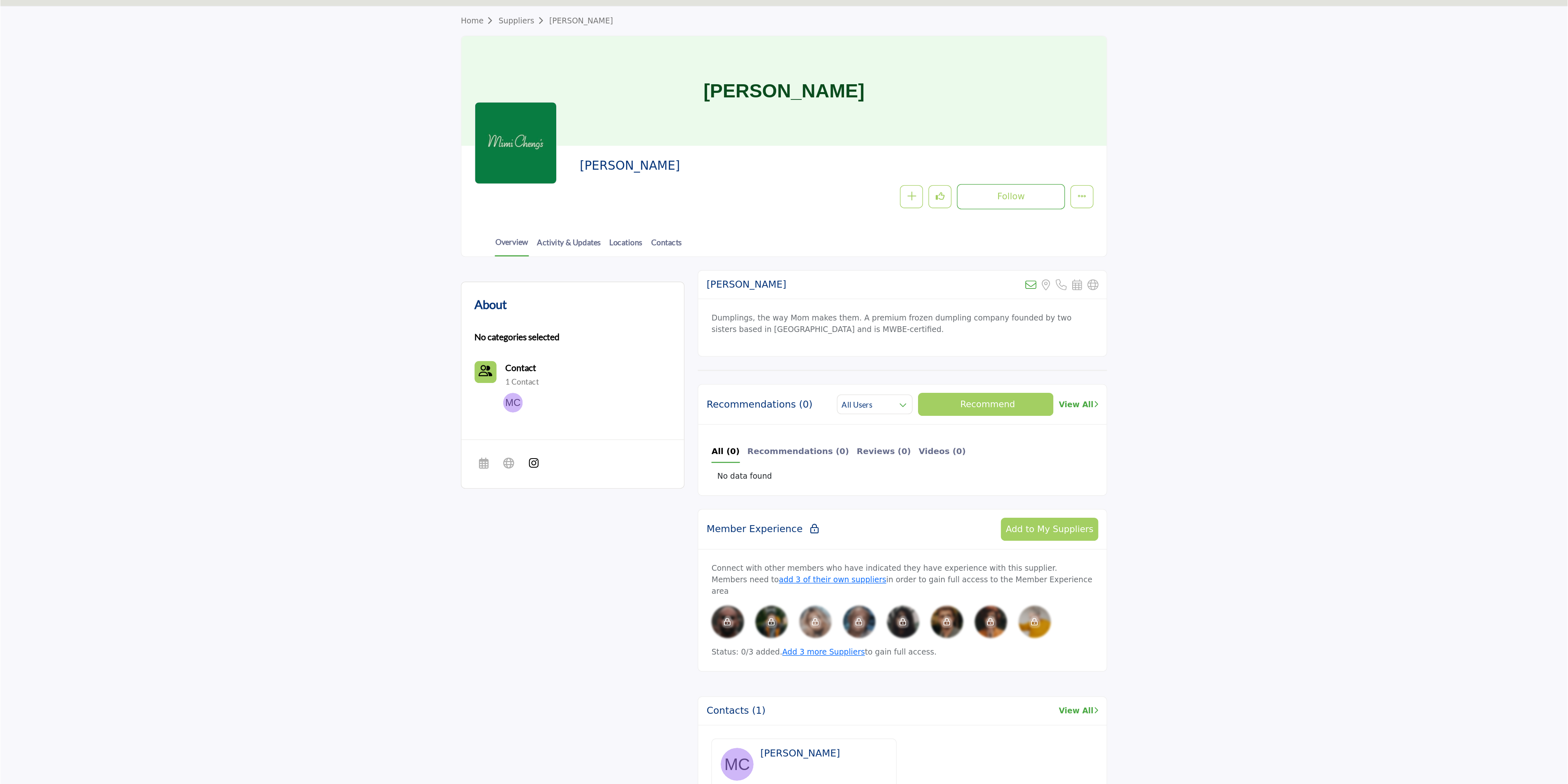
scroll to position [18, 0]
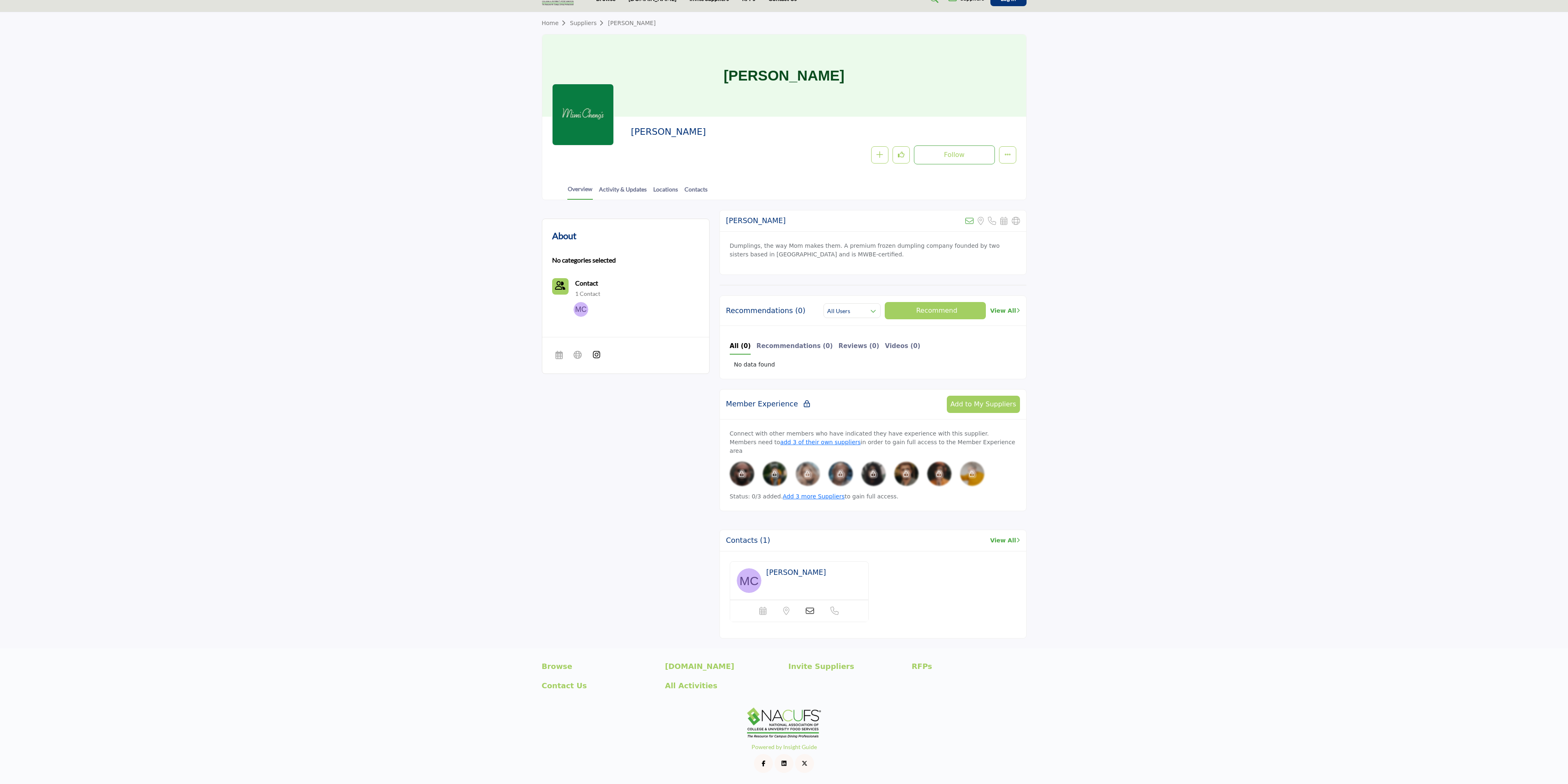
drag, startPoint x: 1171, startPoint y: 2, endPoint x: 1046, endPoint y: 193, distance: 228.3
click at [1046, 193] on section "Home Suppliers Mimi Cheng's Mimi Cheng's Mimi Cheng's Follow Following Message …" at bounding box center [784, 106] width 1568 height 188
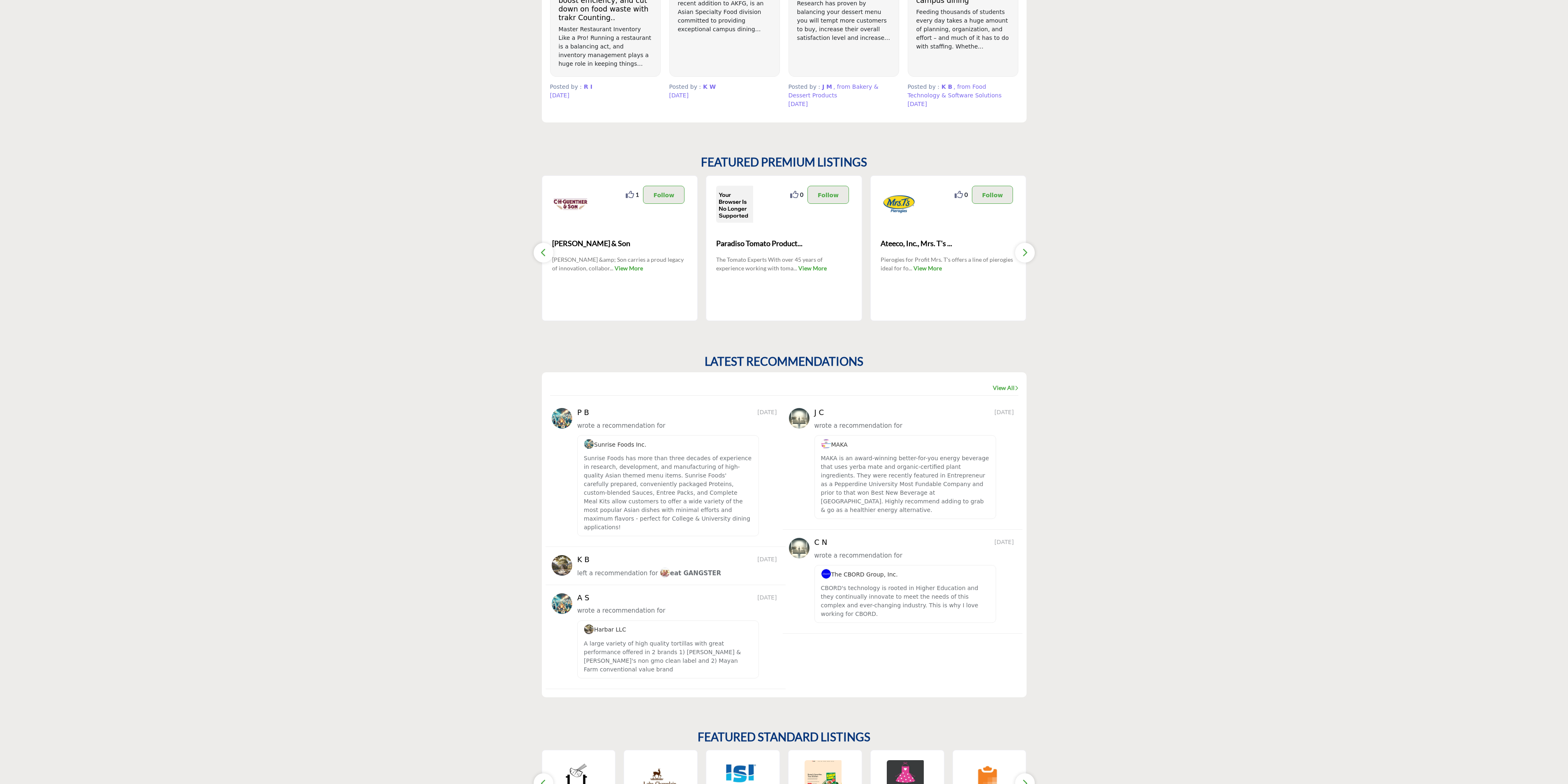
scroll to position [817, 0]
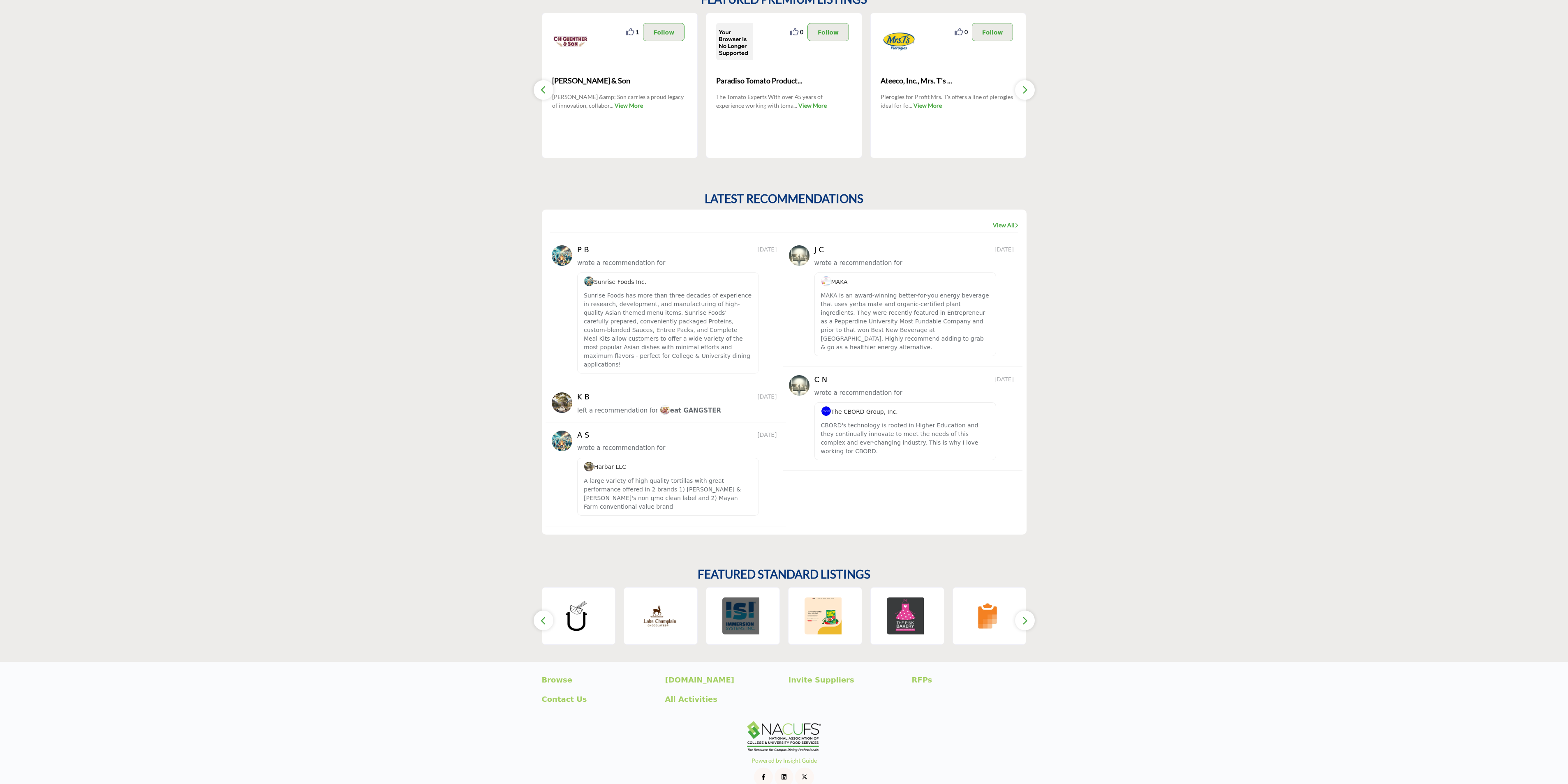
click at [739, 618] on img at bounding box center [741, 616] width 37 height 37
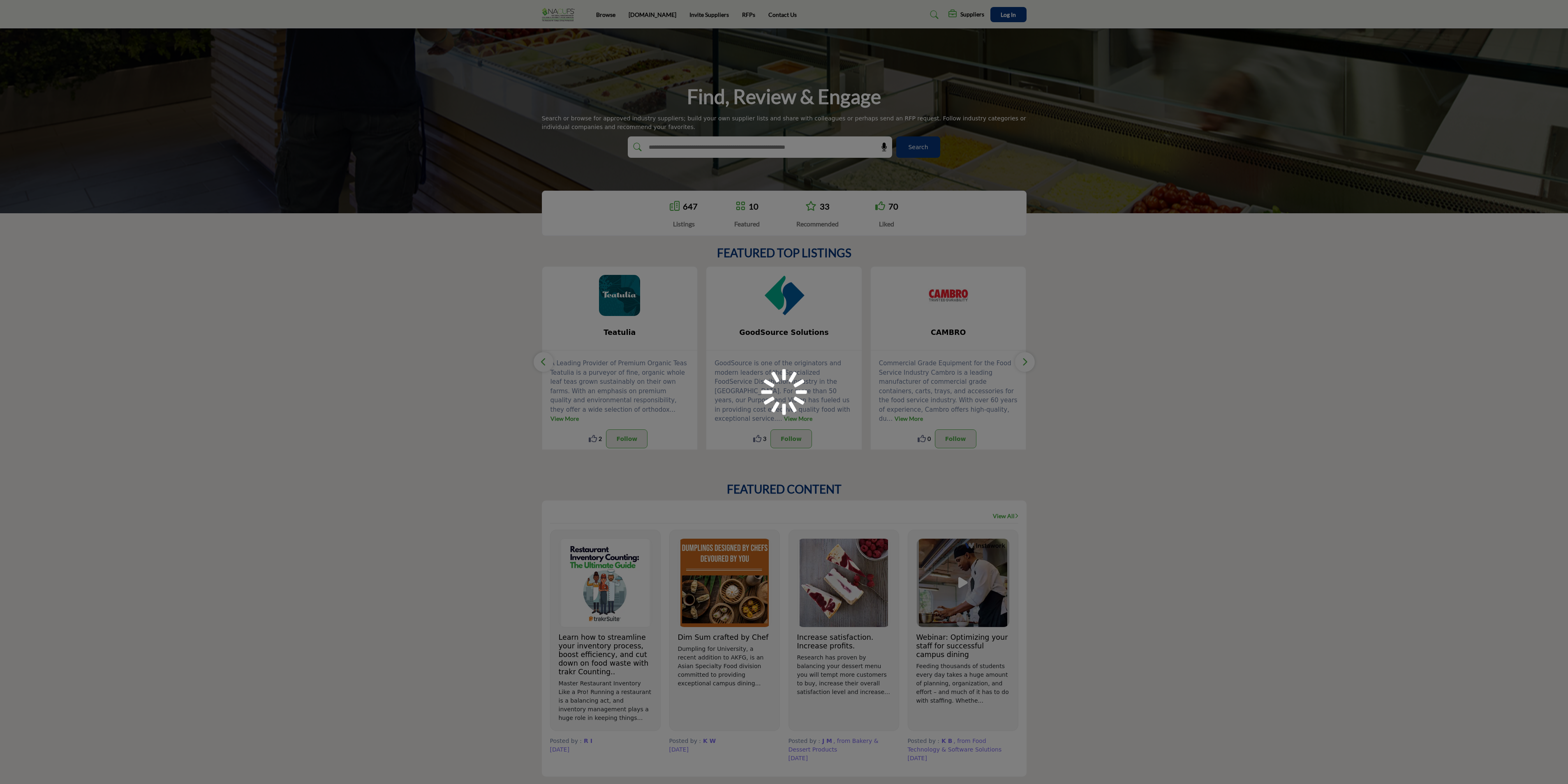
scroll to position [600, 0]
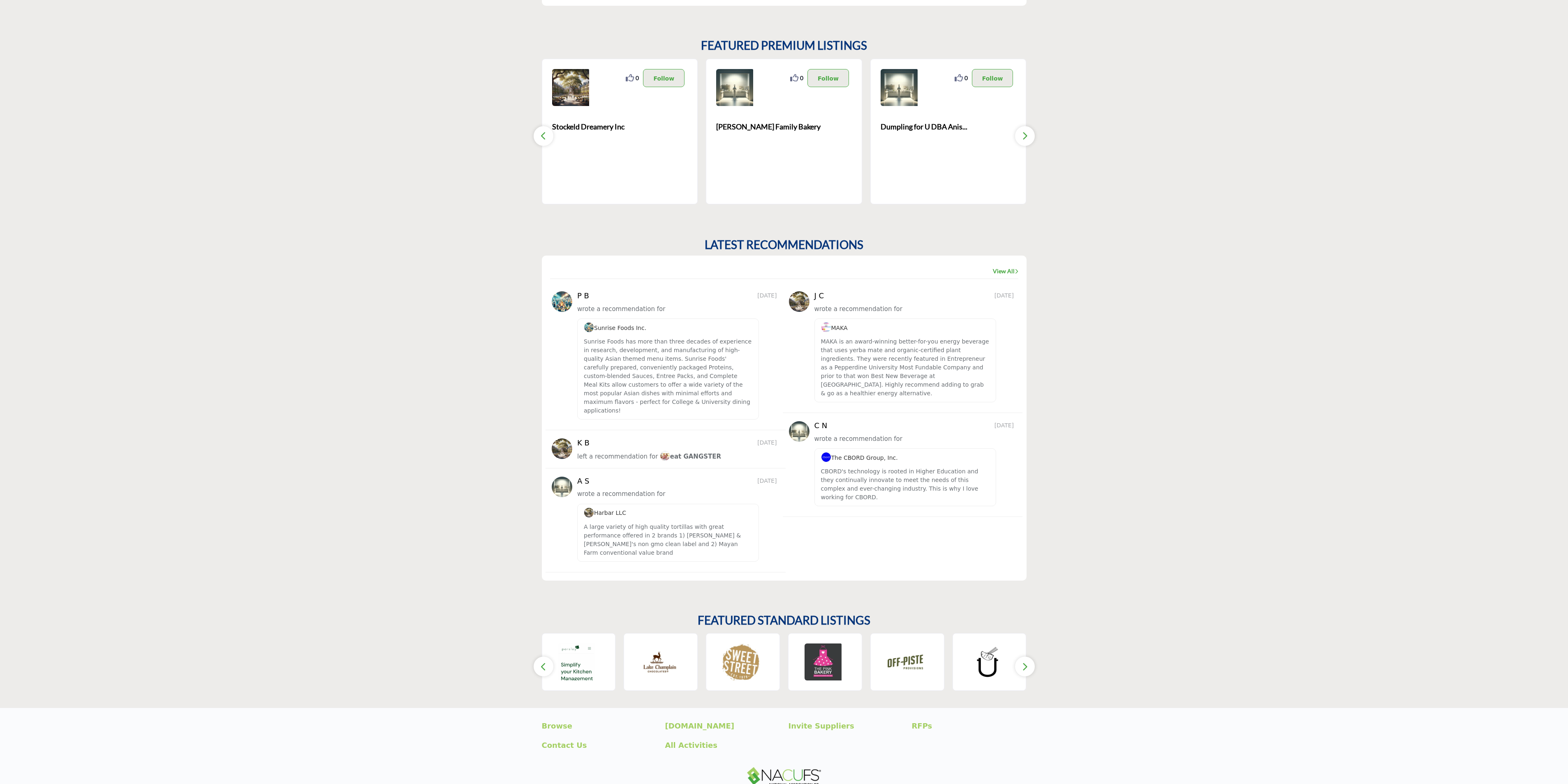
scroll to position [817, 0]
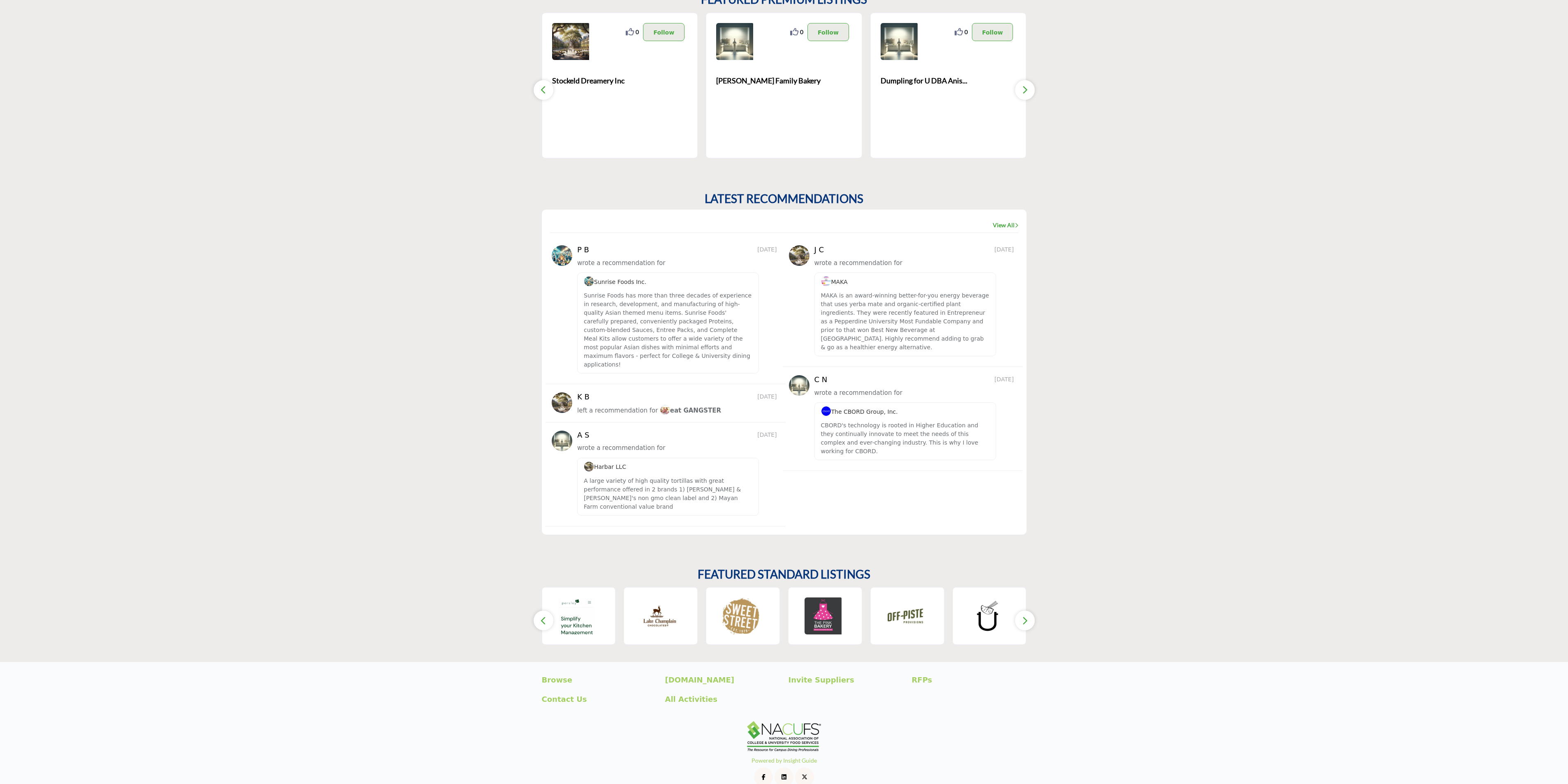
click at [378, 588] on section "FEATURED STANDARD LISTINGS ‹ ›" at bounding box center [784, 607] width 1568 height 112
click at [833, 614] on img at bounding box center [823, 616] width 37 height 37
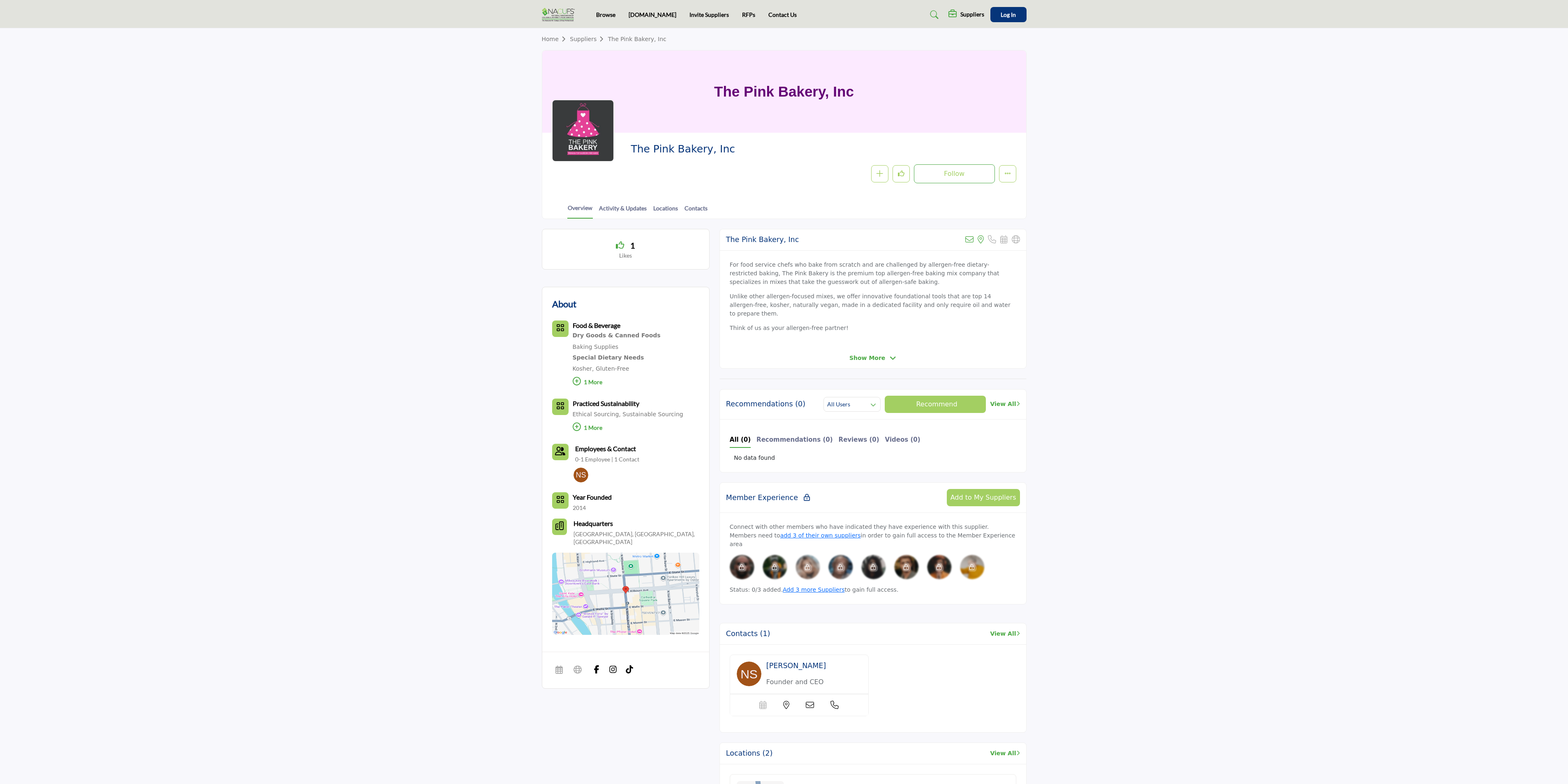
click at [1006, 400] on link "View All" at bounding box center [1004, 404] width 29 height 9
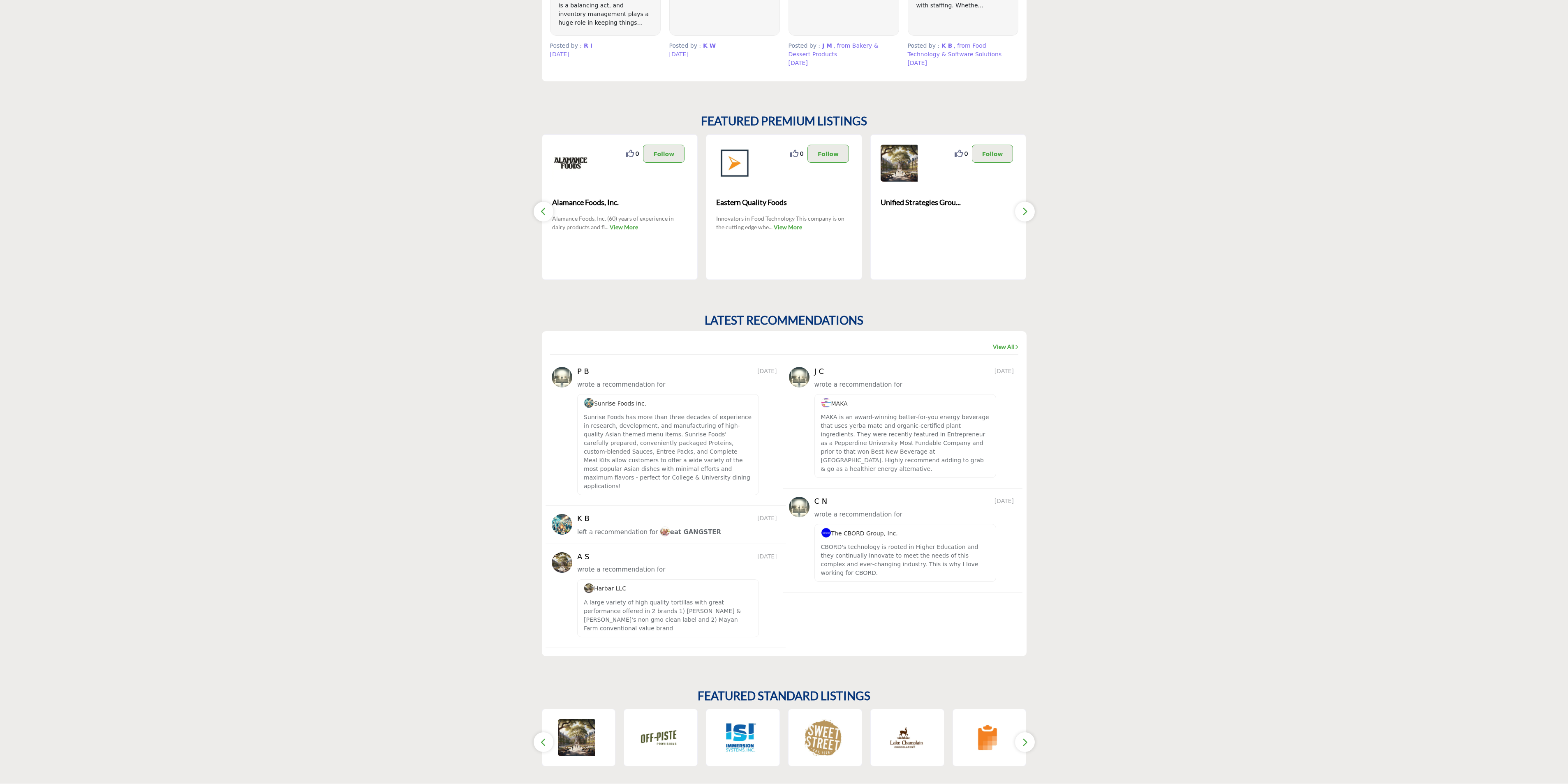
scroll to position [817, 0]
